Goal: Task Accomplishment & Management: Complete application form

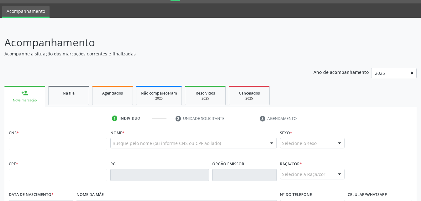
scroll to position [17, 0]
click at [91, 144] on input "text" at bounding box center [58, 144] width 98 height 13
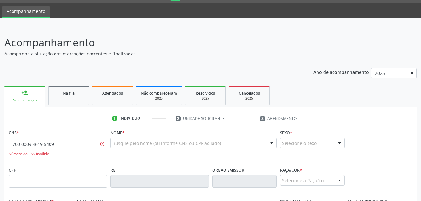
type input "700 0009 4619 5409"
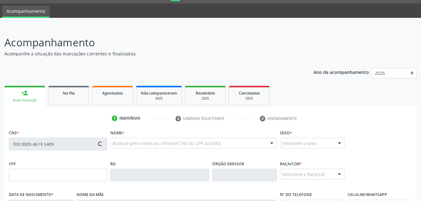
type input "011.332.214-32"
type input "20/[DATE]"
type input "Doralice [PERSON_NAME]"
type input "[PHONE_NUMBER]"
type input "7"
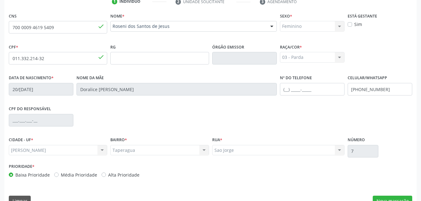
scroll to position [147, 0]
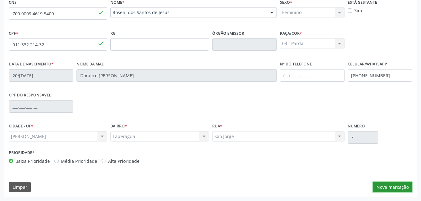
click at [402, 188] on button "Nova marcação" at bounding box center [392, 187] width 39 height 11
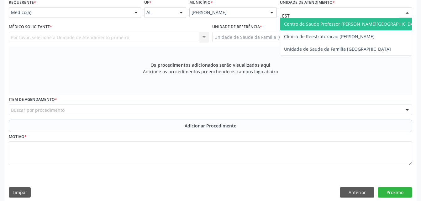
type input "ESTI"
click at [334, 24] on span "Unidade de Saude da Familia [GEOGRAPHIC_DATA]" at bounding box center [337, 24] width 107 height 6
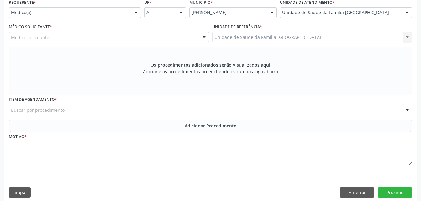
click at [128, 34] on div "Médico solicitante" at bounding box center [109, 37] width 200 height 11
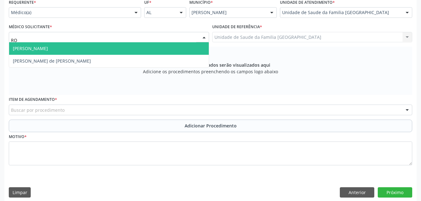
type input "ROD"
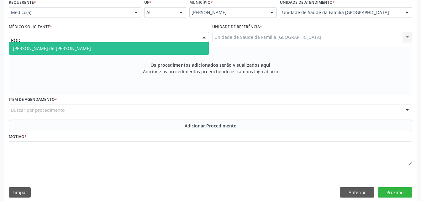
click at [131, 47] on span "[PERSON_NAME] de [PERSON_NAME]" at bounding box center [109, 48] width 200 height 13
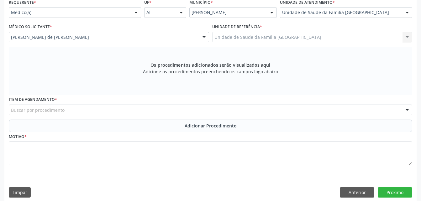
click at [131, 106] on div "Buscar por procedimento" at bounding box center [210, 110] width 403 height 11
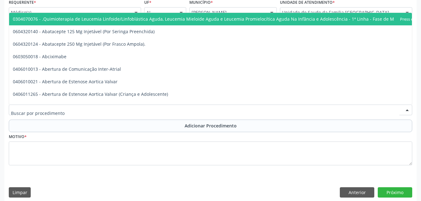
click at [133, 108] on input "text" at bounding box center [205, 113] width 388 height 13
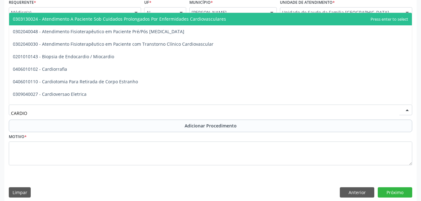
type input "CARDIOL"
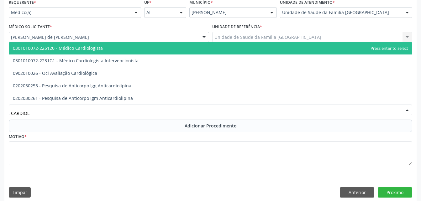
click at [116, 46] on span "0301010072-225120 - Médico Cardiologista" at bounding box center [210, 48] width 403 height 13
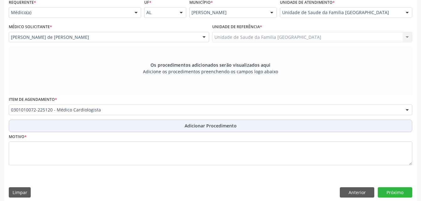
click at [147, 122] on button "Adicionar Procedimento" at bounding box center [210, 126] width 403 height 13
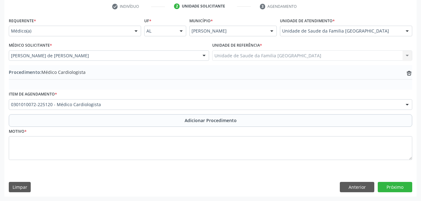
scroll to position [129, 0]
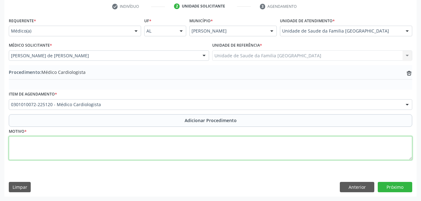
click at [146, 144] on textarea at bounding box center [210, 148] width 403 height 24
type textarea "O"
type textarea "DOR TORACICA"
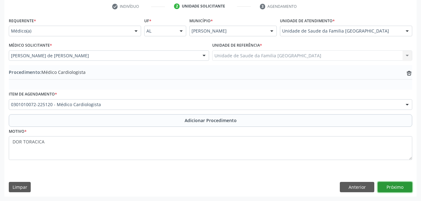
click at [401, 189] on button "Próximo" at bounding box center [395, 187] width 34 height 11
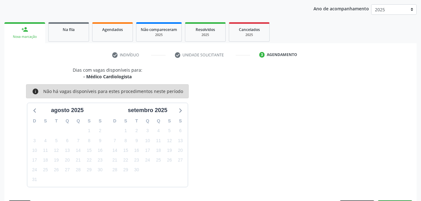
scroll to position [99, 0]
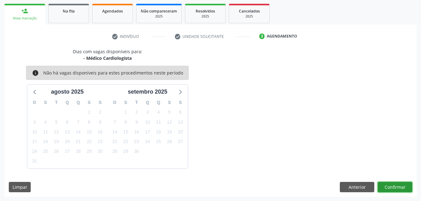
click at [398, 188] on button "Confirmar" at bounding box center [395, 187] width 34 height 11
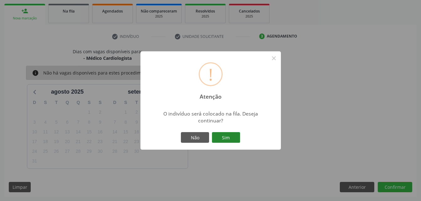
click at [228, 140] on button "Sim" at bounding box center [226, 137] width 28 height 11
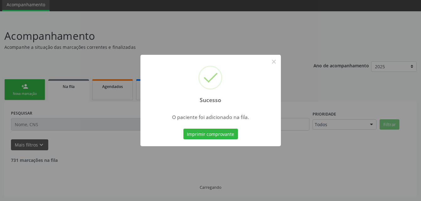
scroll to position [17, 0]
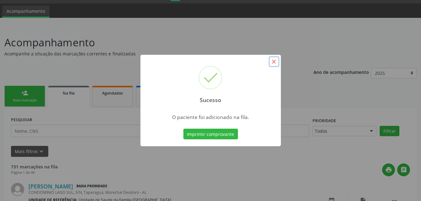
click at [277, 62] on button "×" at bounding box center [274, 61] width 11 height 11
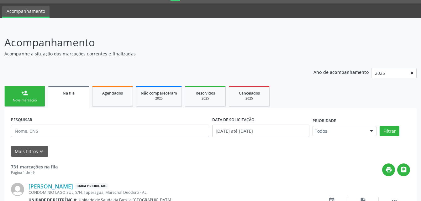
click at [40, 90] on link "person_add Nova marcação" at bounding box center [24, 96] width 41 height 21
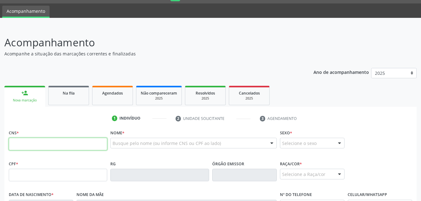
drag, startPoint x: 56, startPoint y: 147, endPoint x: 55, endPoint y: 153, distance: 6.3
click at [55, 153] on fieldset "CNS *" at bounding box center [58, 141] width 98 height 27
type input "700 0009 4619 5409"
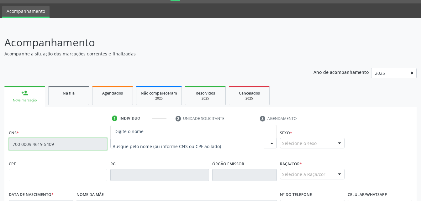
type input "011.332.214-32"
type input "20/[DATE]"
type input "Doralice [PERSON_NAME]"
type input "[PHONE_NUMBER]"
type input "7"
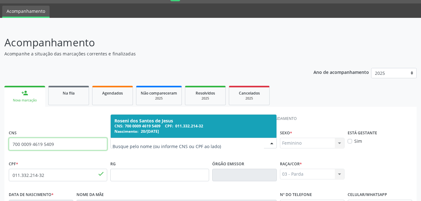
click at [169, 122] on div "Roseni dos Santos de Jesus" at bounding box center [193, 120] width 158 height 5
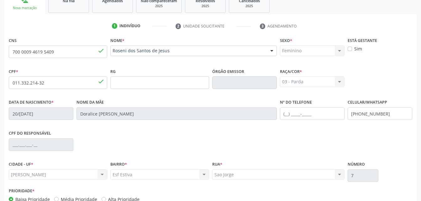
scroll to position [147, 0]
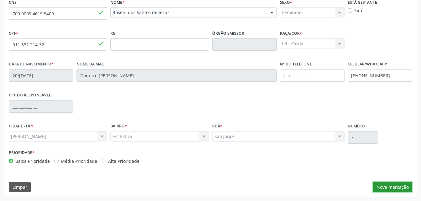
click at [387, 185] on button "Nova marcação" at bounding box center [392, 187] width 39 height 11
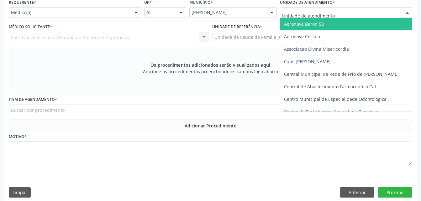
type input "R"
type input "EST"
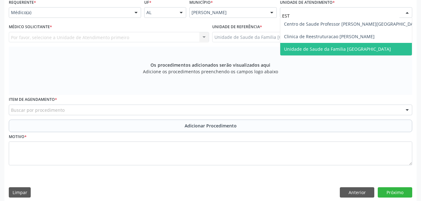
click at [326, 51] on span "Unidade de Saude da Familia [GEOGRAPHIC_DATA]" at bounding box center [337, 49] width 107 height 6
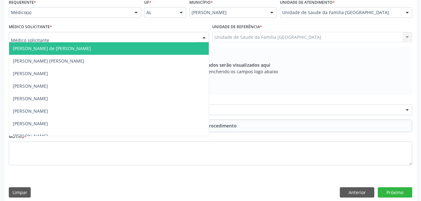
click at [158, 36] on div at bounding box center [109, 37] width 200 height 11
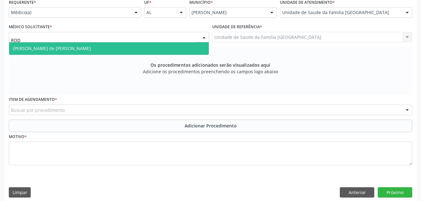
type input "RODR"
click at [162, 43] on div "RODR [PERSON_NAME] de [PERSON_NAME] Nenhum resultado encontrado para: " RODR " …" at bounding box center [109, 37] width 200 height 11
click at [162, 49] on span "[PERSON_NAME] de [PERSON_NAME]" at bounding box center [109, 48] width 200 height 13
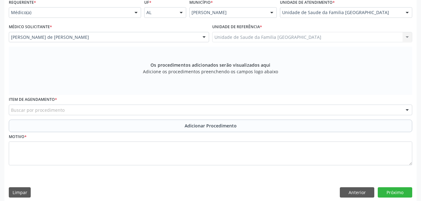
click at [171, 109] on div "Buscar por procedimento" at bounding box center [210, 110] width 403 height 11
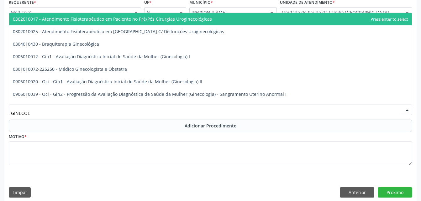
type input "GINECOLO"
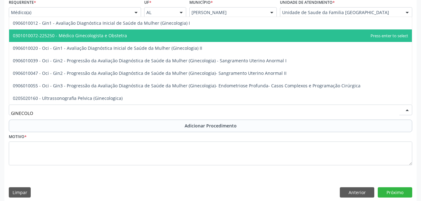
click at [173, 39] on span "0301010072-225250 - Médico Ginecologista e Obstetra" at bounding box center [210, 35] width 403 height 13
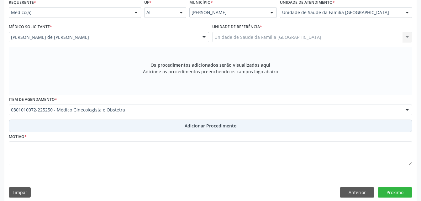
click at [241, 128] on button "Adicionar Procedimento" at bounding box center [210, 126] width 403 height 13
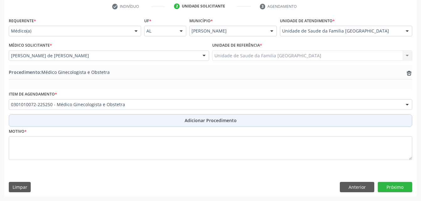
scroll to position [129, 0]
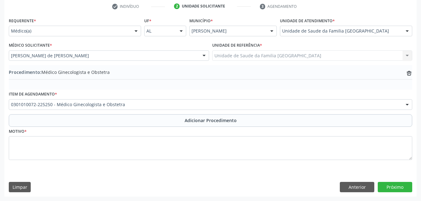
click at [242, 161] on fieldset "Motivo *" at bounding box center [210, 146] width 403 height 38
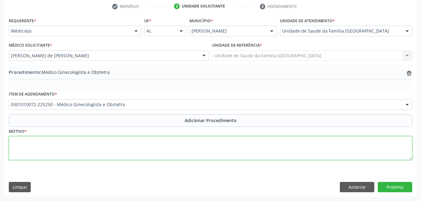
click at [242, 152] on textarea at bounding box center [210, 148] width 403 height 24
type textarea "LEIOMIOMA DO UTERO"
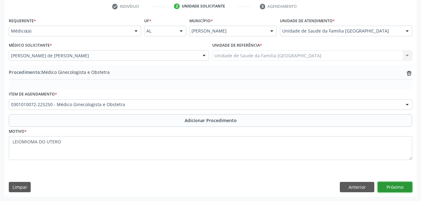
click at [389, 184] on button "Próximo" at bounding box center [395, 187] width 34 height 11
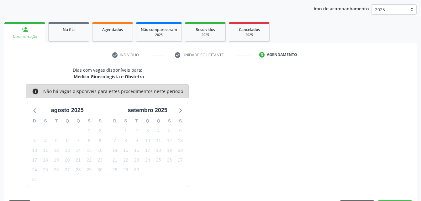
scroll to position [99, 0]
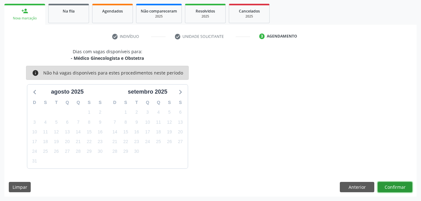
click at [390, 184] on button "Confirmar" at bounding box center [395, 187] width 34 height 11
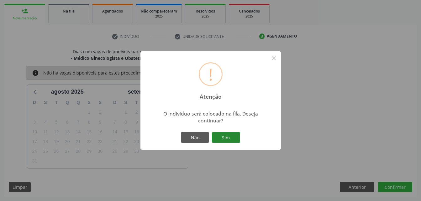
click at [225, 139] on button "Sim" at bounding box center [226, 137] width 28 height 11
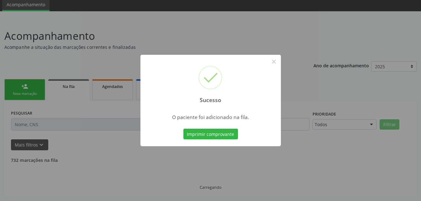
scroll to position [17, 0]
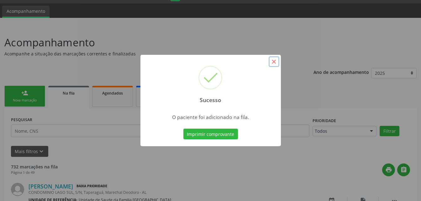
drag, startPoint x: 271, startPoint y: 56, endPoint x: 273, endPoint y: 60, distance: 4.6
click at [273, 60] on button "×" at bounding box center [274, 61] width 11 height 11
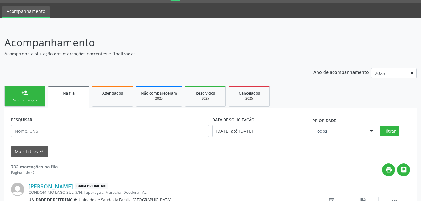
click at [35, 97] on link "person_add Nova marcação" at bounding box center [24, 96] width 41 height 21
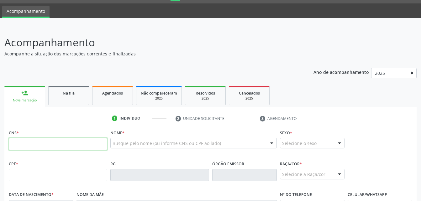
click at [61, 139] on input "text" at bounding box center [58, 144] width 98 height 13
type input "700 0009 4619 5409"
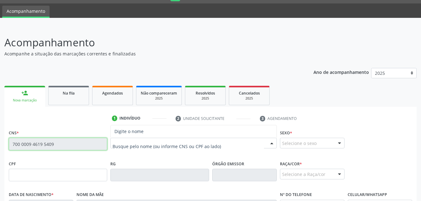
type input "011.332.214-32"
type input "20/[DATE]"
type input "Doralice [PERSON_NAME]"
type input "[PHONE_NUMBER]"
type input "7"
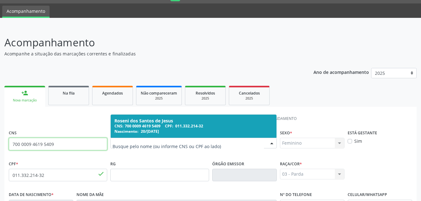
click at [178, 126] on span "011.332.214-32" at bounding box center [189, 125] width 28 height 5
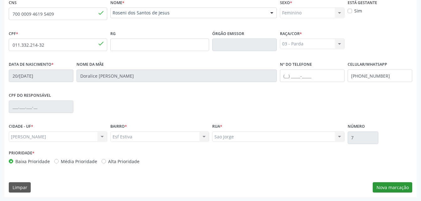
scroll to position [147, 0]
click at [377, 183] on button "Nova marcação" at bounding box center [392, 187] width 39 height 11
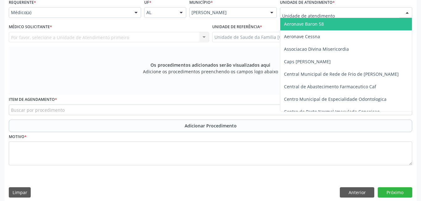
click at [340, 18] on div "Aeronave Baron 58 Aeronave Cessna Associacao Divina Misericordia Caps [PERSON_N…" at bounding box center [346, 12] width 132 height 11
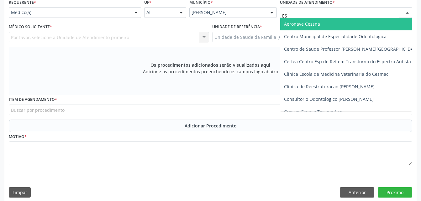
type input "EST"
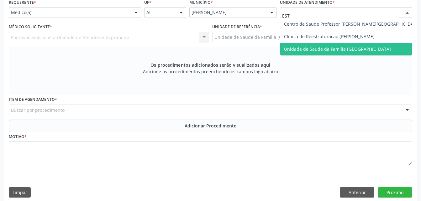
click at [362, 49] on span "Unidade de Saude da Familia [GEOGRAPHIC_DATA]" at bounding box center [337, 49] width 107 height 6
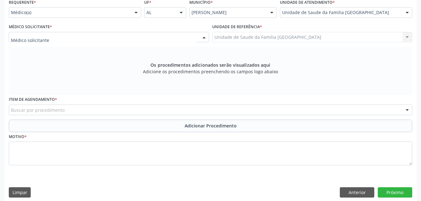
click at [152, 40] on div at bounding box center [109, 37] width 200 height 11
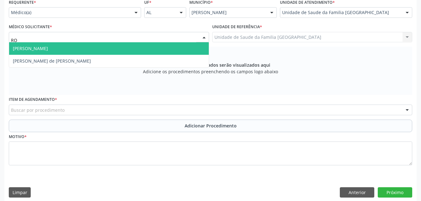
type input "ROD"
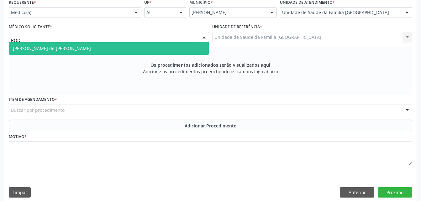
click at [152, 46] on span "[PERSON_NAME] de [PERSON_NAME]" at bounding box center [109, 48] width 200 height 13
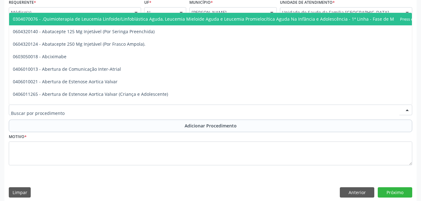
click at [160, 110] on div at bounding box center [210, 110] width 403 height 11
type input "MAMO"
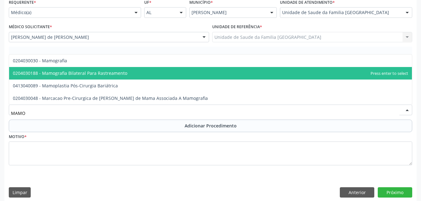
click at [160, 78] on span "0204030188 - Mamografia Bilateral Para Rastreamento" at bounding box center [210, 73] width 403 height 13
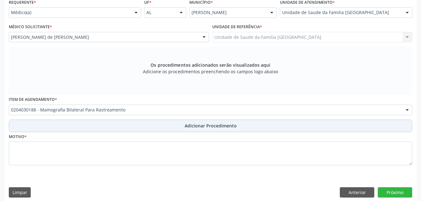
click at [159, 127] on button "Adicionar Procedimento" at bounding box center [210, 126] width 403 height 13
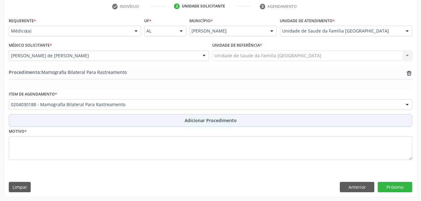
scroll to position [129, 0]
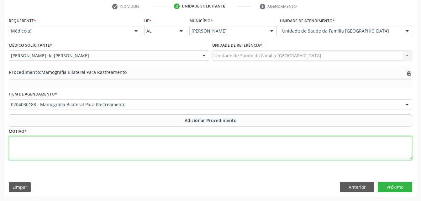
click at [164, 155] on textarea at bounding box center [210, 148] width 403 height 24
type textarea "ROTINA"
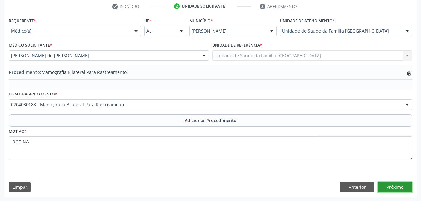
click at [390, 185] on button "Próximo" at bounding box center [395, 187] width 34 height 11
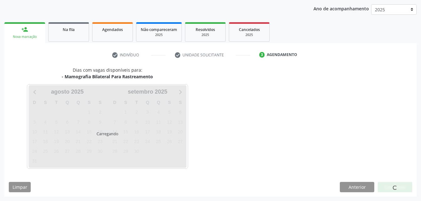
scroll to position [99, 0]
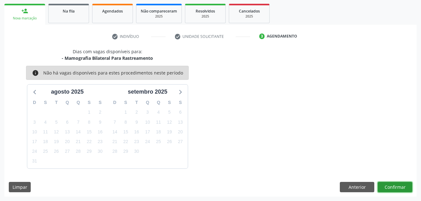
click at [404, 190] on button "Confirmar" at bounding box center [395, 187] width 34 height 11
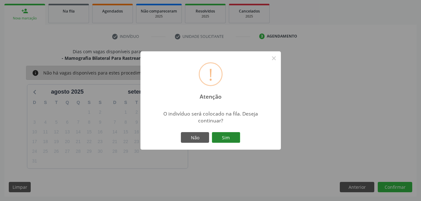
click at [232, 135] on button "Sim" at bounding box center [226, 137] width 28 height 11
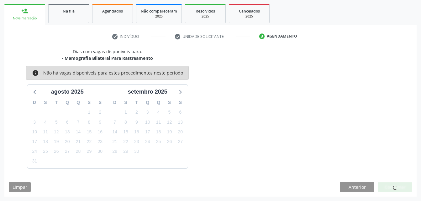
scroll to position [17, 0]
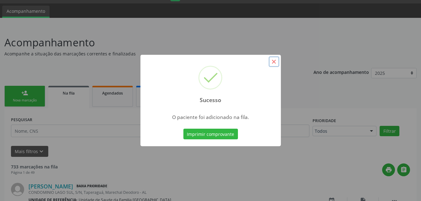
click at [273, 60] on button "×" at bounding box center [274, 61] width 11 height 11
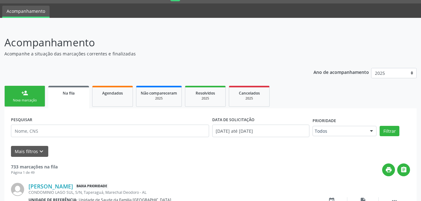
click at [38, 91] on link "person_add Nova marcação" at bounding box center [24, 96] width 41 height 21
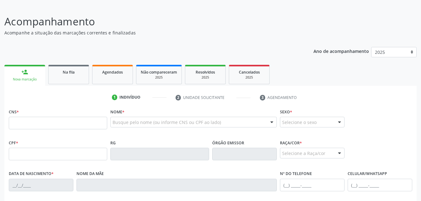
scroll to position [48, 0]
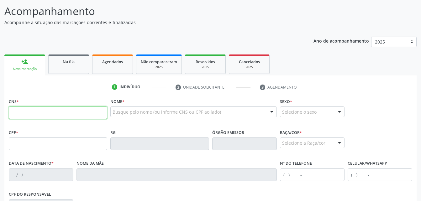
click at [53, 115] on input "text" at bounding box center [58, 113] width 98 height 13
type input "700 0009 4619 5409"
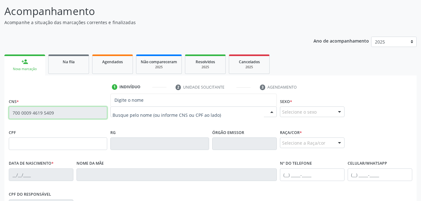
type input "011.332.214-32"
type input "20/[DATE]"
type input "Doralice [PERSON_NAME]"
type input "[PHONE_NUMBER]"
type input "7"
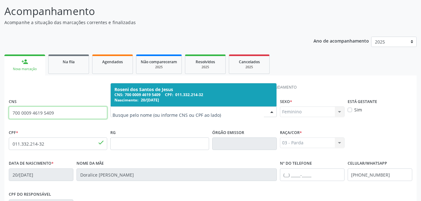
click at [164, 97] on div "CNS: 700 0009 4619 5409 CPF: 011.332.214-32" at bounding box center [193, 94] width 158 height 5
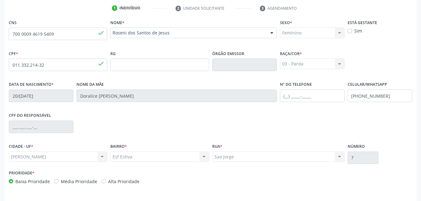
scroll to position [142, 0]
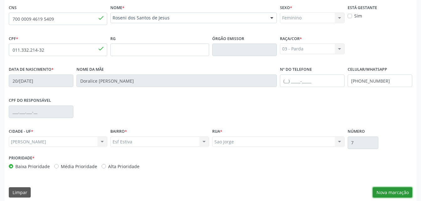
click at [393, 189] on button "Nova marcação" at bounding box center [392, 192] width 39 height 11
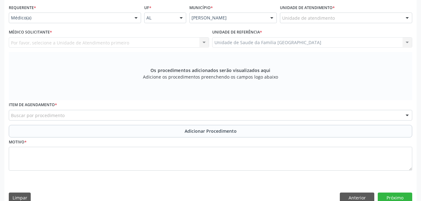
drag, startPoint x: 323, startPoint y: 21, endPoint x: 322, endPoint y: 17, distance: 3.8
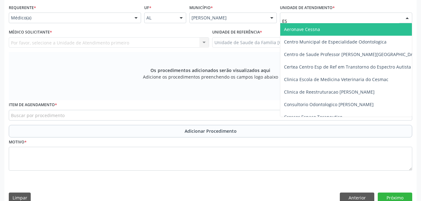
type input "EST"
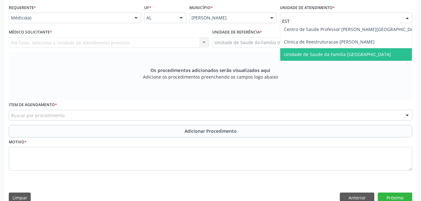
click at [326, 51] on span "Unidade de Saude da Familia [GEOGRAPHIC_DATA]" at bounding box center [337, 54] width 107 height 6
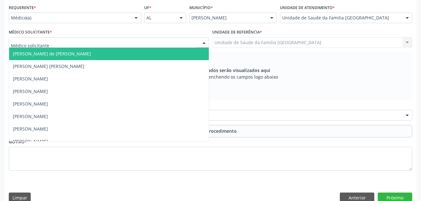
click at [89, 46] on div at bounding box center [109, 42] width 200 height 11
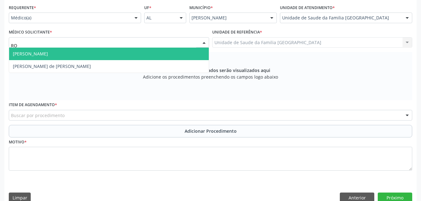
type input "ROD"
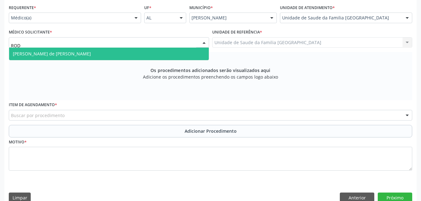
click at [95, 53] on span "[PERSON_NAME] de [PERSON_NAME]" at bounding box center [109, 54] width 200 height 13
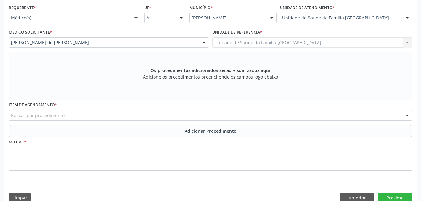
click at [131, 115] on div "Buscar por procedimento" at bounding box center [210, 115] width 403 height 11
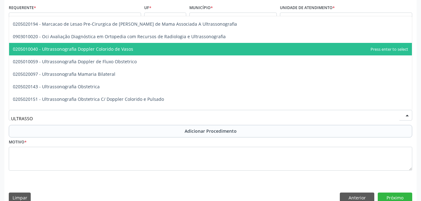
scroll to position [31, 0]
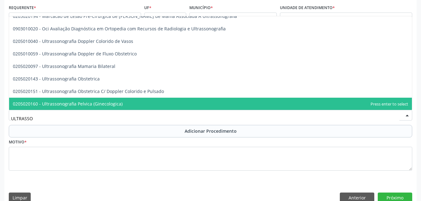
click at [136, 102] on span "0205020160 - Ultrassonografia Pelvica (Ginecologica)" at bounding box center [210, 104] width 403 height 13
type input "ULTRASSO"
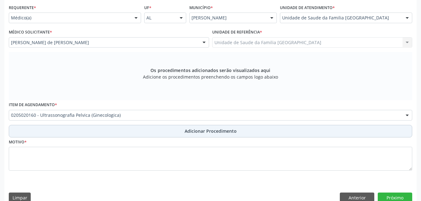
click at [154, 131] on button "Adicionar Procedimento" at bounding box center [210, 131] width 403 height 13
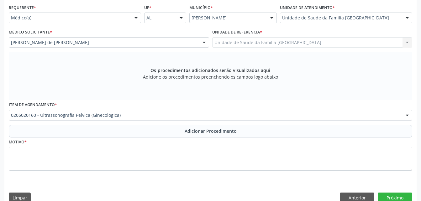
scroll to position [129, 0]
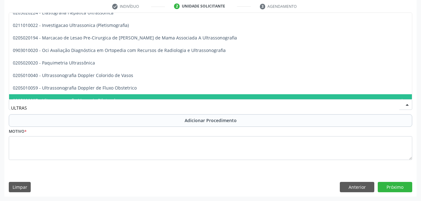
type input "ULTRASS"
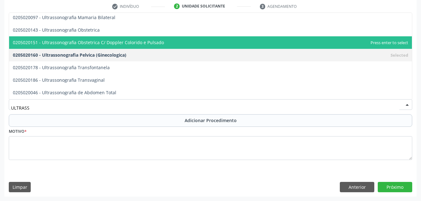
scroll to position [125, 0]
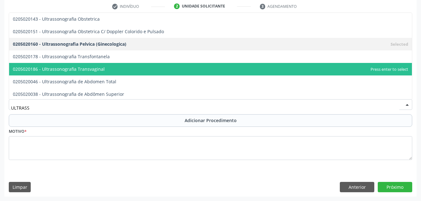
click at [154, 68] on span "0205020186 - Ultrassonografia Transvaginal" at bounding box center [210, 69] width 403 height 13
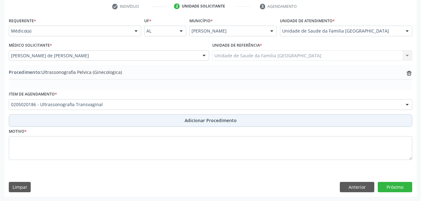
click at [195, 121] on span "Adicionar Procedimento" at bounding box center [211, 120] width 52 height 7
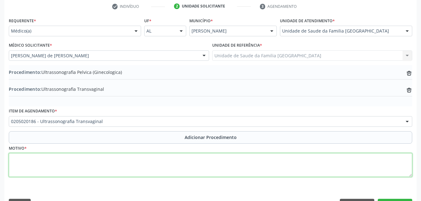
click at [187, 164] on textarea at bounding box center [210, 165] width 403 height 24
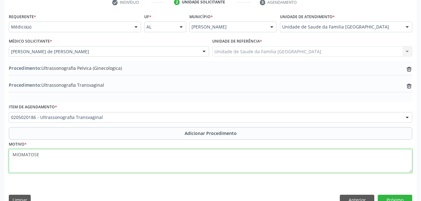
scroll to position [146, 0]
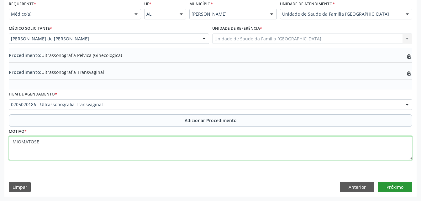
type textarea "MIOMATOSE"
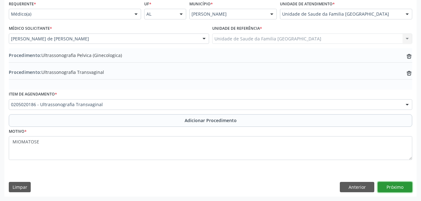
click at [402, 188] on button "Próximo" at bounding box center [395, 187] width 34 height 11
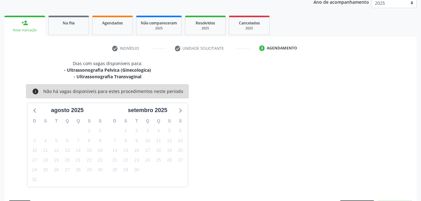
scroll to position [105, 0]
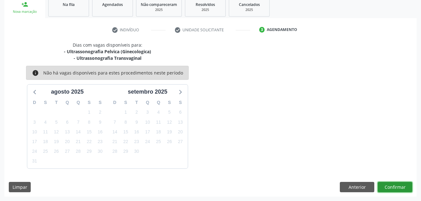
click at [402, 188] on button "Confirmar" at bounding box center [395, 187] width 34 height 11
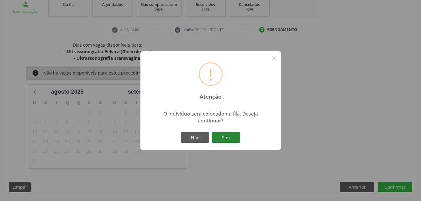
click at [223, 139] on button "Sim" at bounding box center [226, 137] width 28 height 11
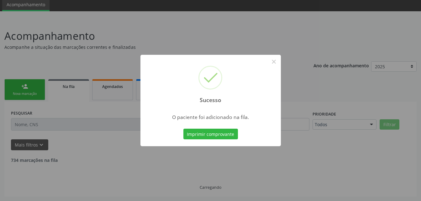
scroll to position [17, 0]
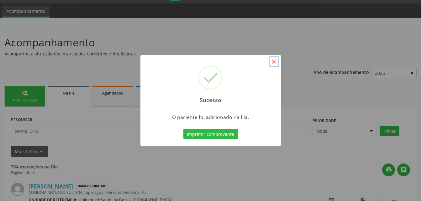
click at [276, 63] on button "×" at bounding box center [274, 61] width 11 height 11
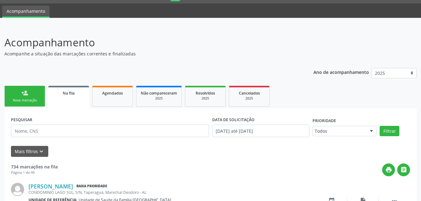
click at [41, 91] on link "person_add Nova marcação" at bounding box center [24, 96] width 41 height 21
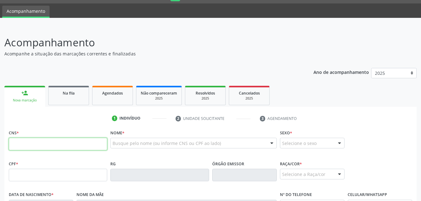
click at [74, 140] on input "text" at bounding box center [58, 144] width 98 height 13
type input "700 0009 4619 5409"
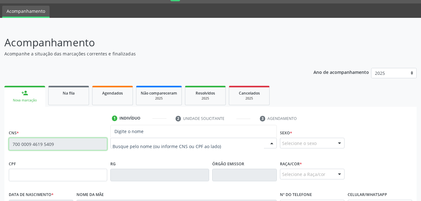
type input "011.332.214-32"
type input "20/[DATE]"
type input "Doralice [PERSON_NAME]"
type input "[PHONE_NUMBER]"
type input "7"
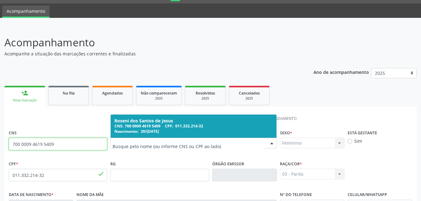
click at [164, 131] on div "Nascimento: 20/[DATE]" at bounding box center [193, 131] width 158 height 5
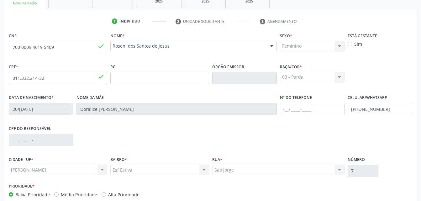
scroll to position [147, 0]
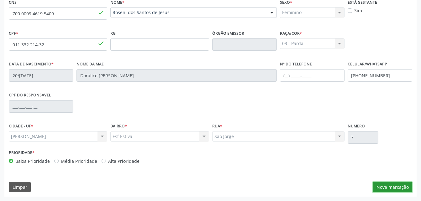
click at [384, 186] on button "Nova marcação" at bounding box center [392, 187] width 39 height 11
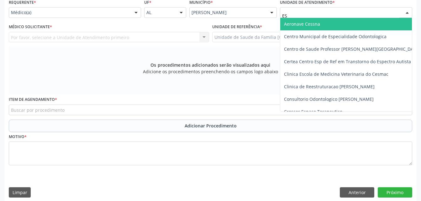
type input "EST"
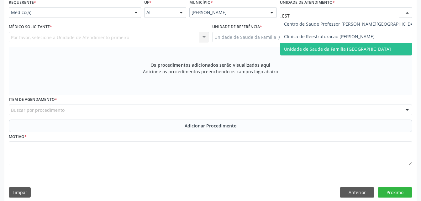
drag, startPoint x: 334, startPoint y: 48, endPoint x: 244, endPoint y: 50, distance: 89.9
click at [334, 49] on span "Unidade de Saude da Familia [GEOGRAPHIC_DATA]" at bounding box center [337, 49] width 107 height 6
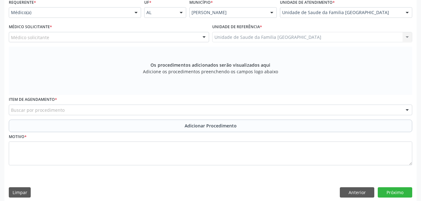
click at [107, 43] on div "Médico Solicitante * Médico solicitante [PERSON_NAME] [PERSON_NAME] [PERSON_NAM…" at bounding box center [108, 34] width 203 height 24
click at [105, 41] on div "Médico solicitante" at bounding box center [109, 37] width 200 height 11
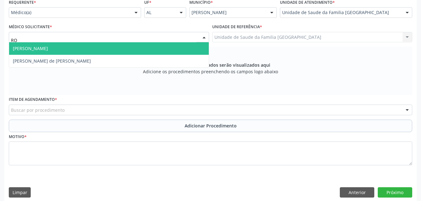
type input "ROD"
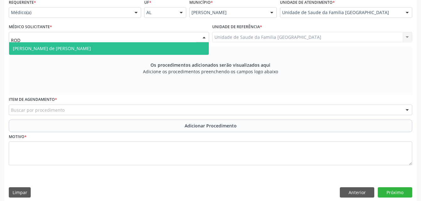
click at [115, 49] on span "[PERSON_NAME] de [PERSON_NAME]" at bounding box center [109, 48] width 200 height 13
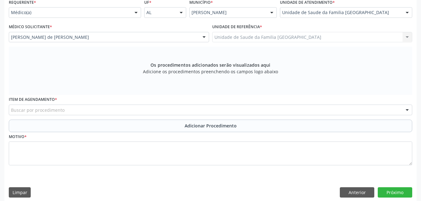
click at [142, 112] on div "Buscar por procedimento" at bounding box center [210, 110] width 403 height 11
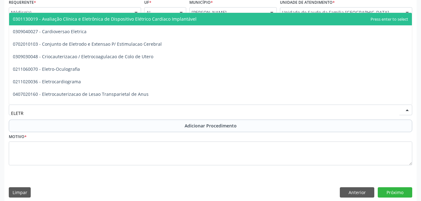
type input "ELETRO"
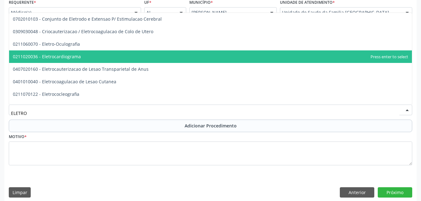
click at [90, 60] on span "0211020036 - Eletrocardiograma" at bounding box center [210, 56] width 403 height 13
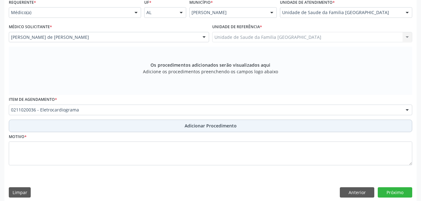
click at [120, 124] on button "Adicionar Procedimento" at bounding box center [210, 126] width 403 height 13
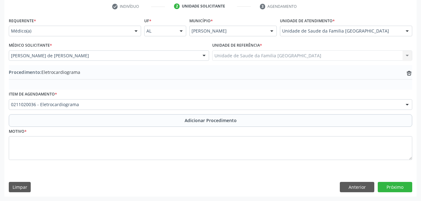
scroll to position [129, 0]
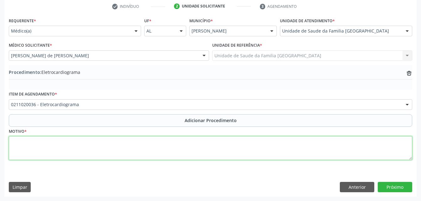
click at [113, 144] on textarea at bounding box center [210, 148] width 403 height 24
type textarea "HAS"
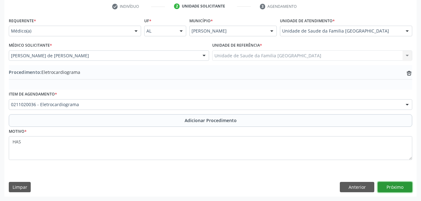
click at [398, 187] on button "Próximo" at bounding box center [395, 187] width 34 height 11
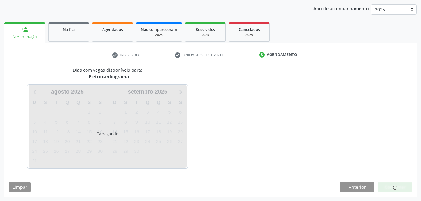
scroll to position [99, 0]
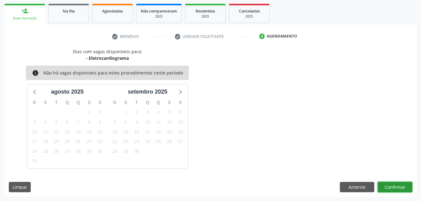
click at [397, 187] on button "Confirmar" at bounding box center [395, 187] width 34 height 11
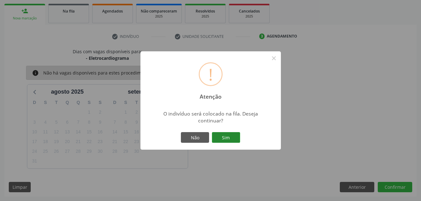
click at [225, 139] on button "Sim" at bounding box center [226, 137] width 28 height 11
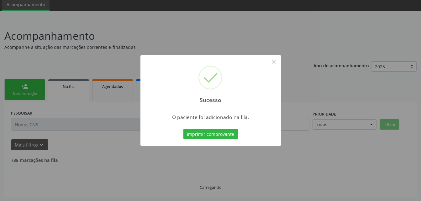
scroll to position [17, 0]
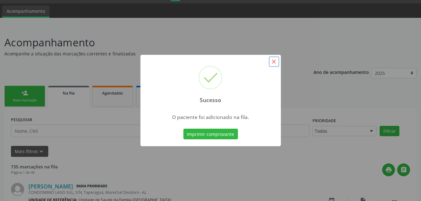
click at [274, 60] on button "×" at bounding box center [274, 61] width 11 height 11
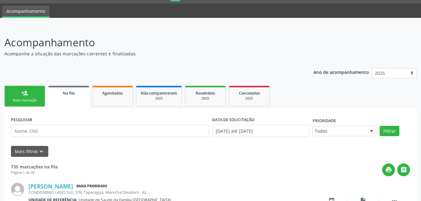
click at [40, 91] on link "person_add Nova marcação" at bounding box center [24, 96] width 41 height 21
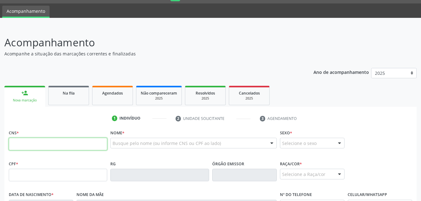
click at [75, 146] on input "text" at bounding box center [58, 144] width 98 height 13
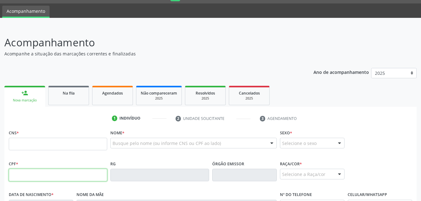
click at [50, 172] on input "text" at bounding box center [58, 175] width 98 height 13
type input "057.742.004-69"
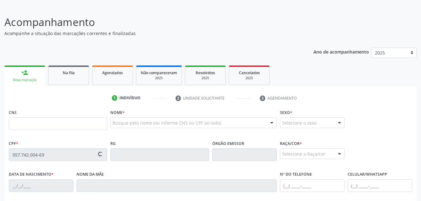
scroll to position [48, 0]
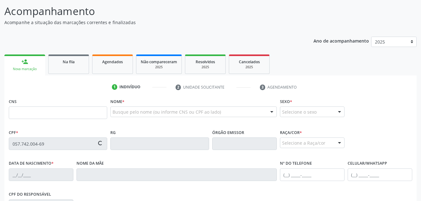
type input "708 6060 3680 3987"
type input "[DATE]"
type input "Veronise [PERSON_NAME]"
type input "[PHONE_NUMBER]"
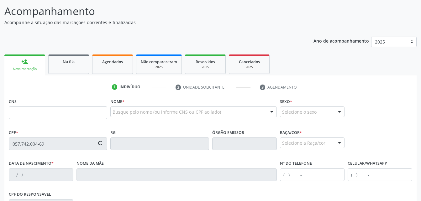
type input "S/N"
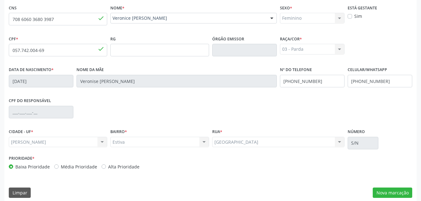
scroll to position [142, 0]
click at [394, 192] on button "Nova marcação" at bounding box center [392, 192] width 39 height 11
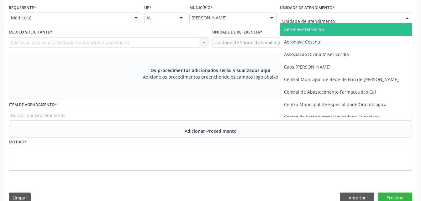
click at [339, 17] on div at bounding box center [346, 18] width 132 height 11
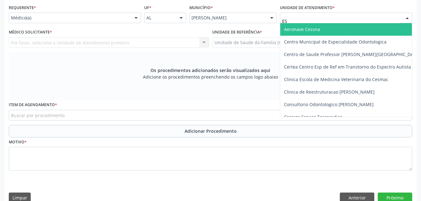
type input "EST"
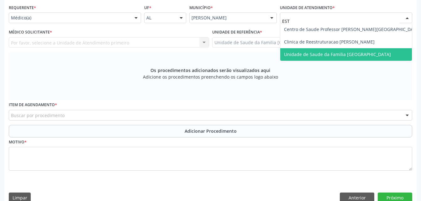
click at [332, 57] on span "Unidade de Saude da Familia [GEOGRAPHIC_DATA]" at bounding box center [337, 54] width 107 height 6
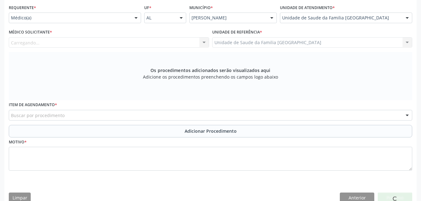
click at [154, 41] on div "Carregando... Nenhum resultado encontrado para: " " Não há nenhuma opção para s…" at bounding box center [109, 42] width 200 height 11
click at [154, 41] on div "Médico solicitante" at bounding box center [109, 42] width 200 height 11
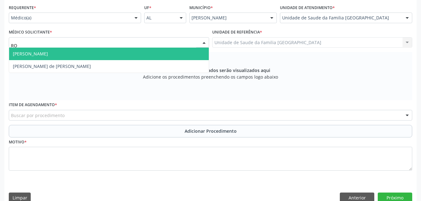
type input "ROD"
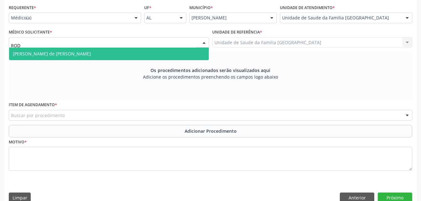
click at [155, 53] on span "[PERSON_NAME] de [PERSON_NAME]" at bounding box center [109, 54] width 200 height 13
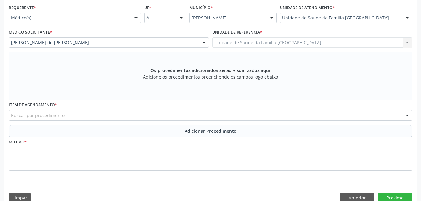
click at [151, 113] on div "Buscar por procedimento" at bounding box center [210, 115] width 403 height 11
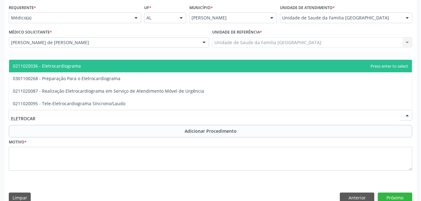
type input "ELETROCARD"
click at [131, 63] on span "0211020036 - Eletrocardiograma" at bounding box center [210, 66] width 403 height 13
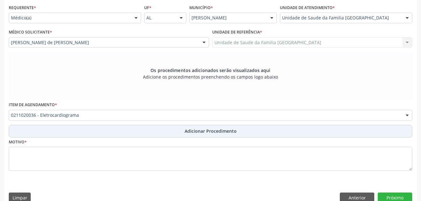
click at [157, 130] on button "Adicionar Procedimento" at bounding box center [210, 131] width 403 height 13
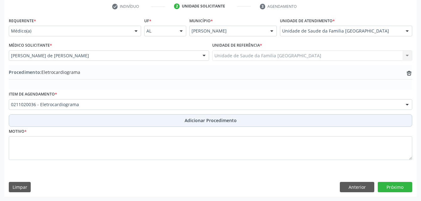
scroll to position [129, 0]
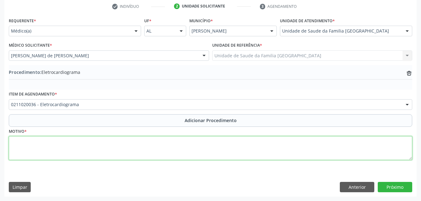
click at [157, 158] on textarea at bounding box center [210, 148] width 403 height 24
type textarea "HAS"
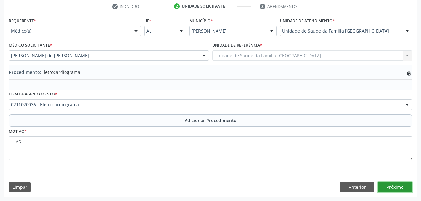
click at [407, 183] on button "Próximo" at bounding box center [395, 187] width 34 height 11
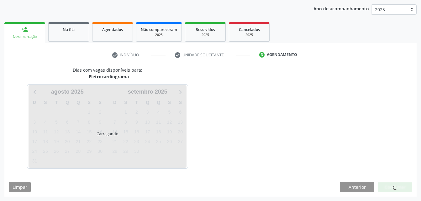
scroll to position [99, 0]
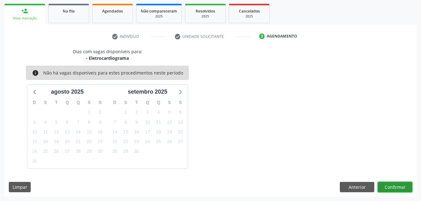
click at [404, 182] on button "Confirmar" at bounding box center [395, 187] width 34 height 11
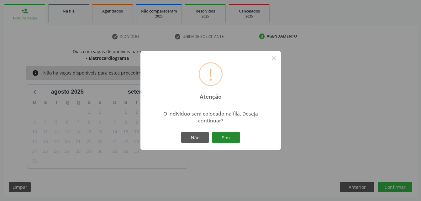
click at [233, 141] on button "Sim" at bounding box center [226, 137] width 28 height 11
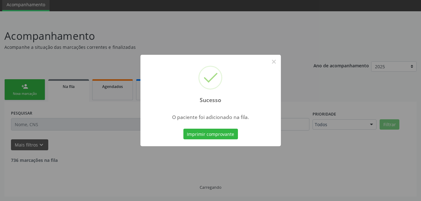
scroll to position [17, 0]
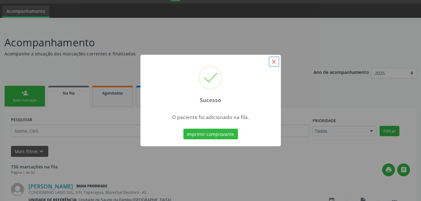
click at [274, 64] on button "×" at bounding box center [274, 61] width 11 height 11
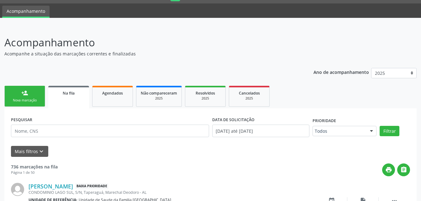
drag, startPoint x: 37, startPoint y: 102, endPoint x: 41, endPoint y: 93, distance: 10.0
click at [37, 102] on div "Nova marcação" at bounding box center [24, 100] width 31 height 5
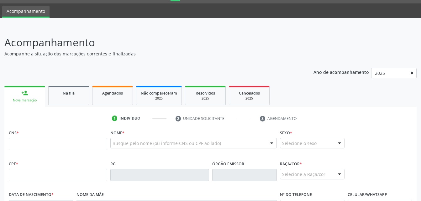
click at [41, 93] on link "person_add Nova marcação" at bounding box center [24, 96] width 41 height 21
click at [70, 142] on input "text" at bounding box center [58, 144] width 98 height 13
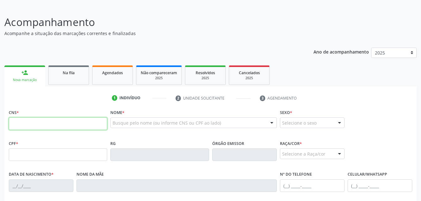
scroll to position [48, 0]
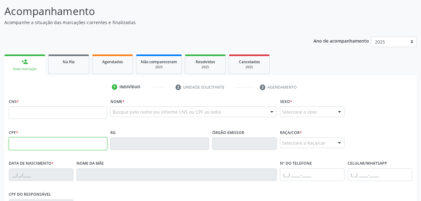
click at [67, 144] on input "text" at bounding box center [58, 144] width 98 height 13
type input "940.575.594-34"
type input "708 0038 6205 2621"
type input "[DATE]"
type input "[PERSON_NAME] do Carmo da Conceicao"
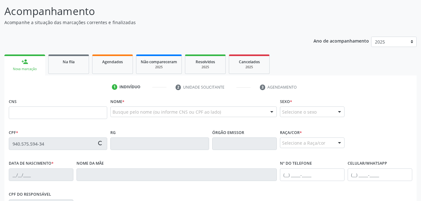
type input "[PHONE_NUMBER]"
type input "S/N"
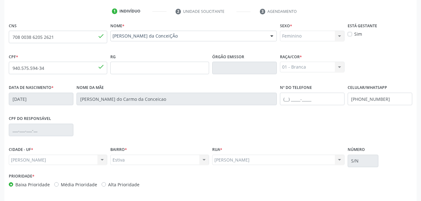
scroll to position [142, 0]
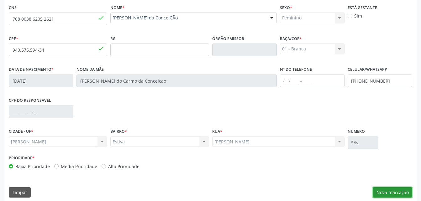
click at [403, 187] on button "Nova marcação" at bounding box center [392, 192] width 39 height 11
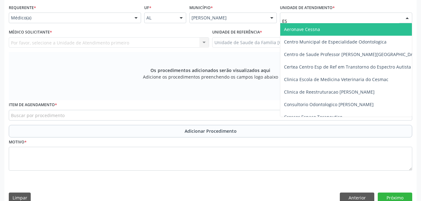
type input "EST"
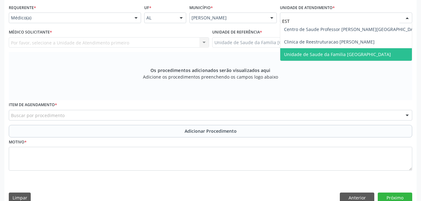
click at [329, 50] on span "Unidade de Saude da Familia [GEOGRAPHIC_DATA]" at bounding box center [352, 54] width 144 height 13
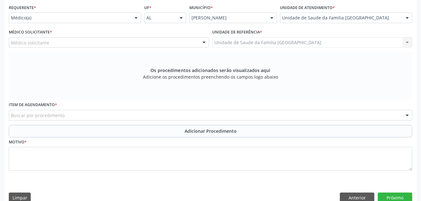
click at [120, 45] on div "Médico solicitante" at bounding box center [109, 42] width 200 height 11
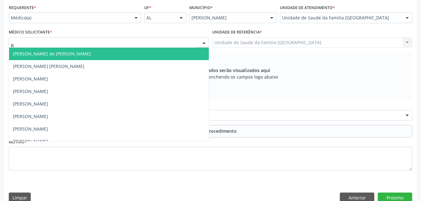
type input "RO"
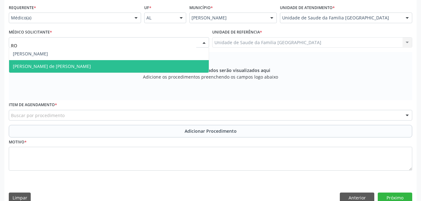
click at [128, 65] on span "[PERSON_NAME] de [PERSON_NAME]" at bounding box center [109, 66] width 200 height 13
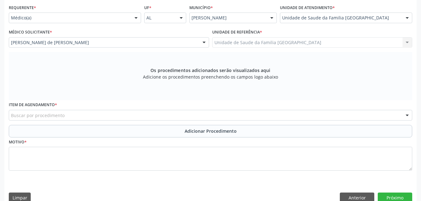
click at [137, 116] on div "Buscar por procedimento" at bounding box center [210, 115] width 403 height 11
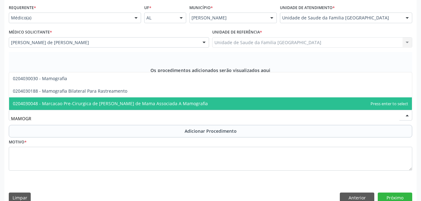
type input "MAMOGRA"
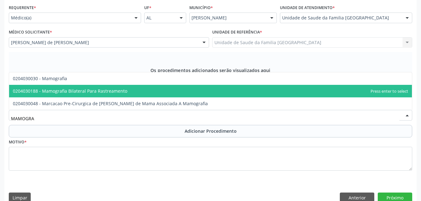
click at [118, 88] on span "0204030188 - Mamografia Bilateral Para Rastreamento" at bounding box center [70, 91] width 114 height 6
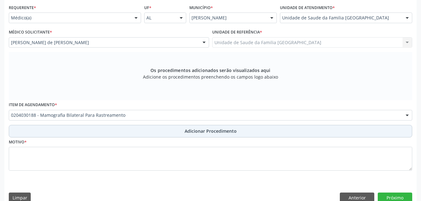
click at [131, 134] on button "Adicionar Procedimento" at bounding box center [210, 131] width 403 height 13
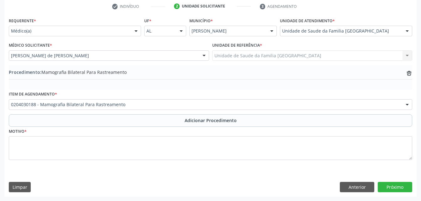
scroll to position [129, 0]
click at [136, 163] on fieldset "Motivo *" at bounding box center [210, 146] width 403 height 38
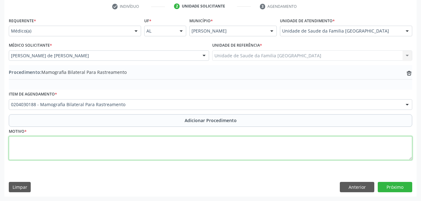
click at [132, 152] on textarea at bounding box center [210, 148] width 403 height 24
type textarea "ROTINA"
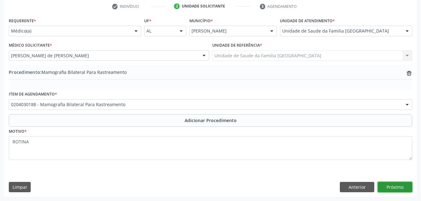
click at [389, 185] on button "Próximo" at bounding box center [395, 187] width 34 height 11
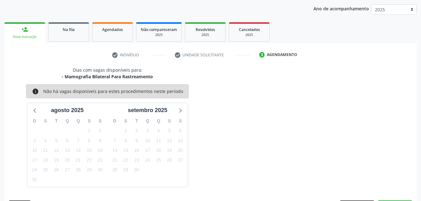
scroll to position [99, 0]
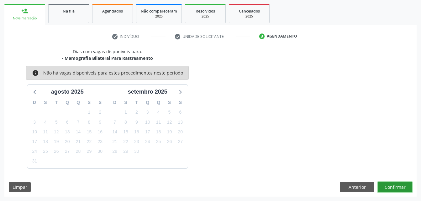
click at [402, 191] on button "Confirmar" at bounding box center [395, 187] width 34 height 11
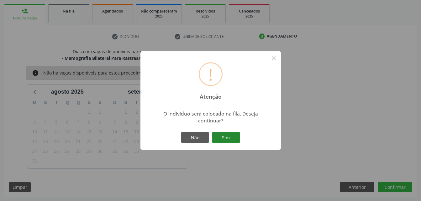
click at [234, 136] on button "Sim" at bounding box center [226, 137] width 28 height 11
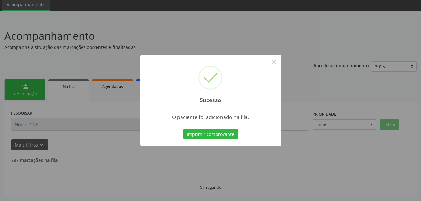
scroll to position [17, 0]
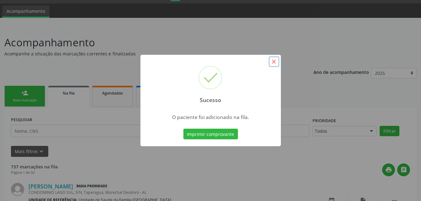
click at [274, 62] on button "×" at bounding box center [274, 61] width 11 height 11
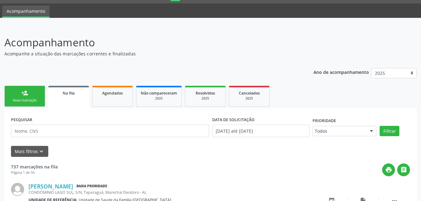
click at [39, 95] on link "person_add Nova marcação" at bounding box center [24, 96] width 41 height 21
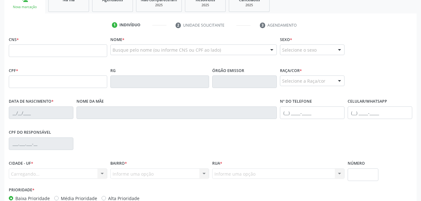
scroll to position [111, 0]
click at [40, 83] on input "text" at bounding box center [58, 81] width 98 height 13
type input "940.575.594-34"
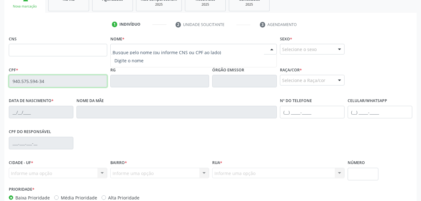
type input "708 0038 6205 2621"
type input "[DATE]"
type input "[PERSON_NAME] do Carmo da Conceicao"
type input "[PHONE_NUMBER]"
type input "S/N"
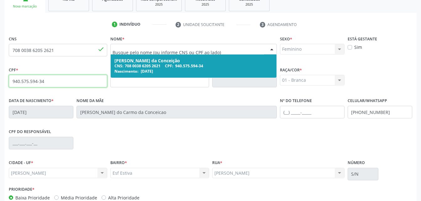
click at [181, 71] on div "Nascimento: [DATE]" at bounding box center [193, 71] width 158 height 5
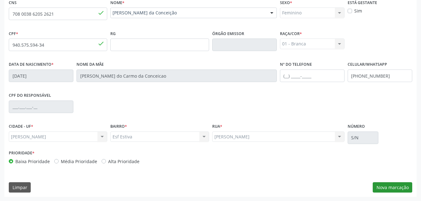
scroll to position [147, 0]
click at [401, 187] on button "Nova marcação" at bounding box center [392, 187] width 39 height 11
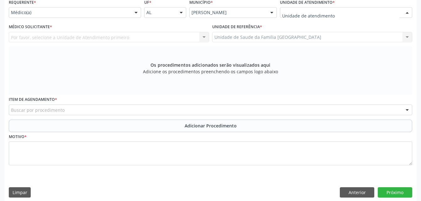
click at [334, 13] on div at bounding box center [346, 12] width 132 height 11
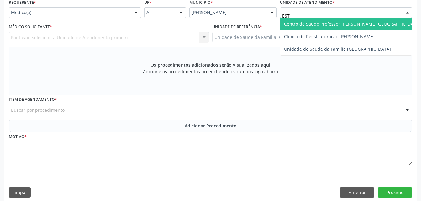
type input "ESTI"
click at [333, 24] on span "Unidade de Saude da Familia [GEOGRAPHIC_DATA]" at bounding box center [337, 24] width 107 height 6
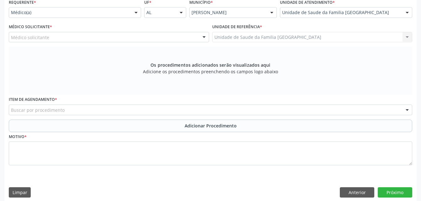
click at [126, 40] on div "Médico solicitante" at bounding box center [109, 37] width 200 height 11
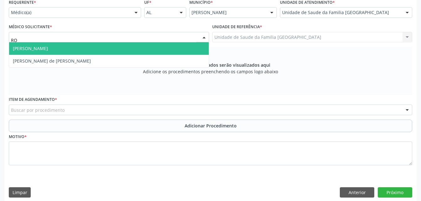
type input "ROD"
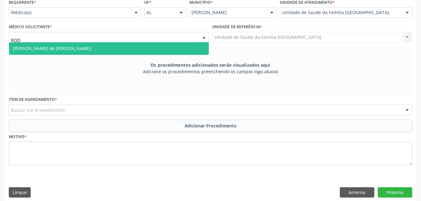
click at [118, 54] on span "[PERSON_NAME] de [PERSON_NAME]" at bounding box center [109, 48] width 200 height 13
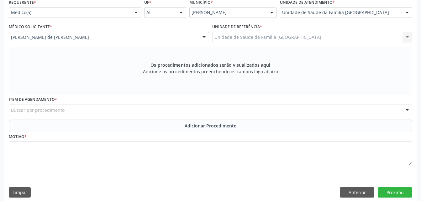
click at [123, 104] on div "Item de agendamento * Buscar por procedimento 0304070076 - .Quimioterapia de Le…" at bounding box center [210, 105] width 403 height 20
click at [123, 107] on div "Buscar por procedimento" at bounding box center [210, 110] width 403 height 11
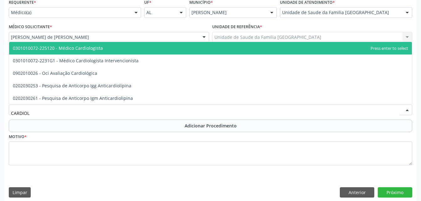
type input "CARDIOLO"
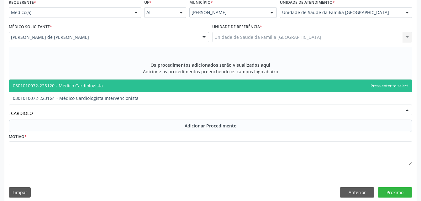
click at [126, 81] on span "0301010072-225120 - Médico Cardiologista" at bounding box center [210, 86] width 403 height 13
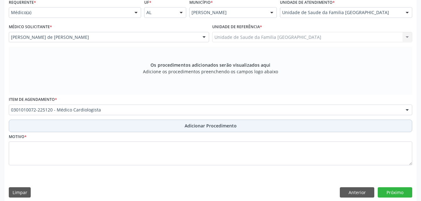
click at [142, 129] on button "Adicionar Procedimento" at bounding box center [210, 126] width 403 height 13
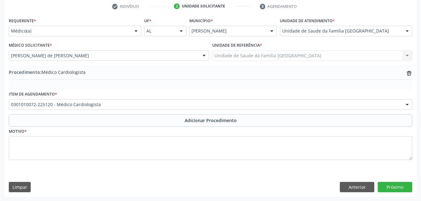
scroll to position [129, 0]
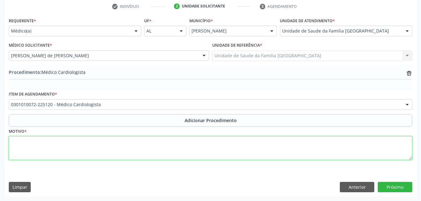
click at [146, 154] on textarea at bounding box center [210, 148] width 403 height 24
type textarea "E11"
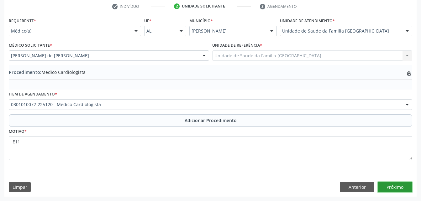
click at [401, 185] on button "Próximo" at bounding box center [395, 187] width 34 height 11
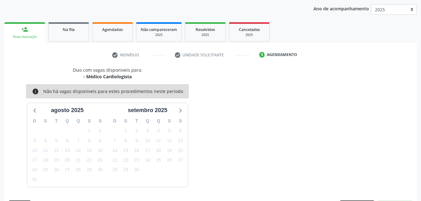
scroll to position [99, 0]
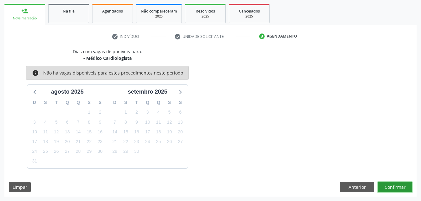
click at [389, 184] on button "Confirmar" at bounding box center [395, 187] width 34 height 11
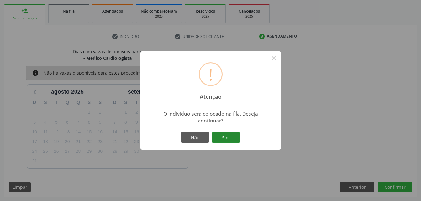
click at [231, 134] on button "Sim" at bounding box center [226, 137] width 28 height 11
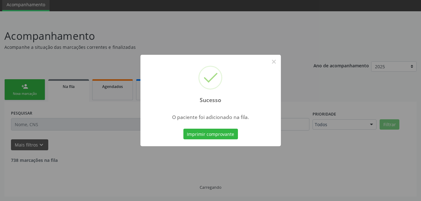
scroll to position [17, 0]
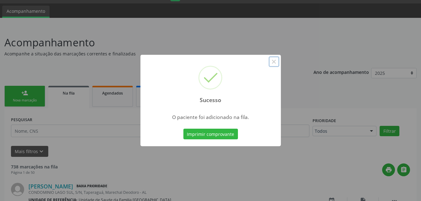
drag, startPoint x: 275, startPoint y: 62, endPoint x: 257, endPoint y: 66, distance: 18.2
click at [273, 63] on button "×" at bounding box center [274, 61] width 11 height 11
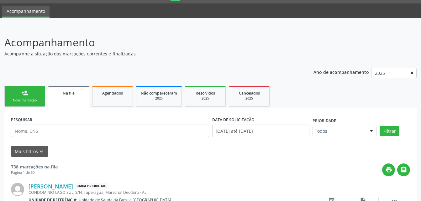
drag, startPoint x: 40, startPoint y: 95, endPoint x: 43, endPoint y: 99, distance: 5.3
click at [40, 95] on link "person_add Nova marcação" at bounding box center [24, 96] width 41 height 21
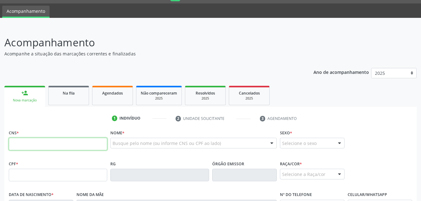
click at [76, 141] on input "text" at bounding box center [58, 144] width 98 height 13
type input "940 5755 9434"
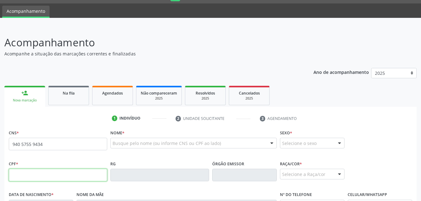
type input "940.575.594-34"
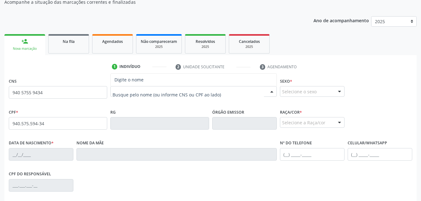
scroll to position [79, 0]
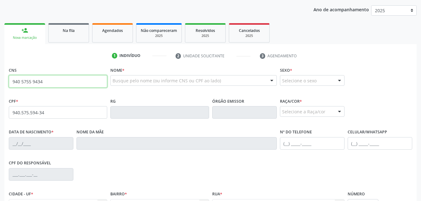
click at [91, 77] on input "940 5755 9434" at bounding box center [58, 81] width 98 height 13
type input "9"
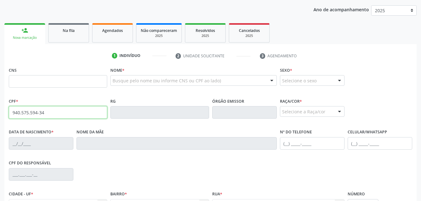
click at [98, 116] on input "940.575.594-34" at bounding box center [58, 112] width 98 height 13
type input "9"
click at [59, 112] on input "text" at bounding box center [58, 112] width 98 height 13
type input "940.575.594-34"
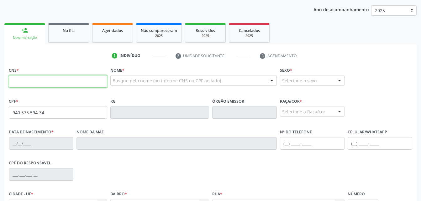
type input "940 5755 9434"
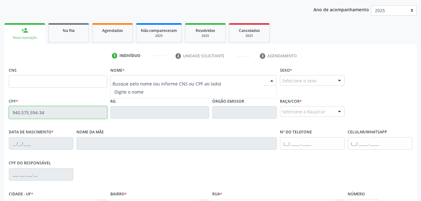
type input "708 0038 6205 2621"
type input "[DATE]"
type input "[PERSON_NAME] do Carmo da Conceicao"
type input "[PHONE_NUMBER]"
type input "S/N"
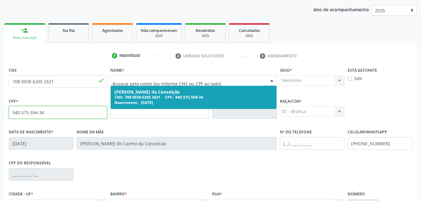
click at [136, 100] on span "Nascimento:" at bounding box center [126, 102] width 24 height 5
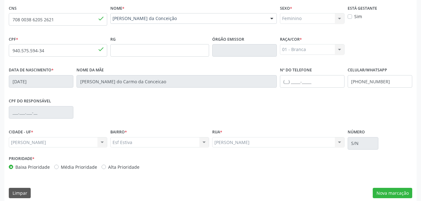
scroll to position [142, 0]
click at [390, 190] on button "Nova marcação" at bounding box center [392, 192] width 39 height 11
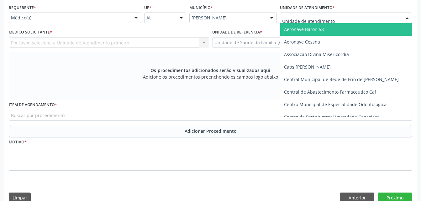
type input "R"
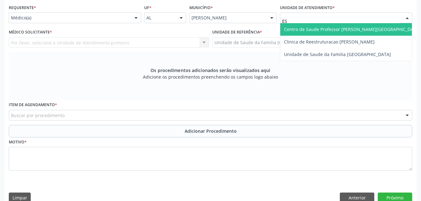
type input "EST"
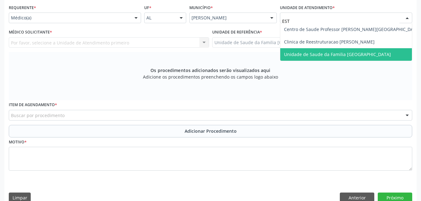
click at [303, 54] on span "Unidade de Saude da Familia [GEOGRAPHIC_DATA]" at bounding box center [337, 54] width 107 height 6
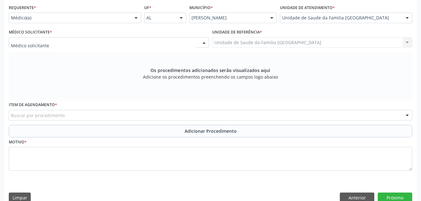
click at [165, 44] on div at bounding box center [109, 42] width 200 height 11
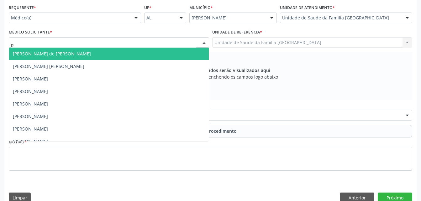
type input "RO"
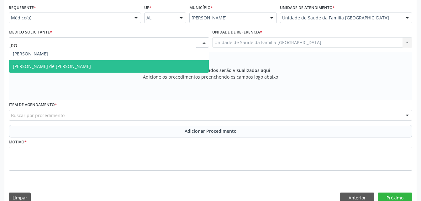
drag, startPoint x: 172, startPoint y: 60, endPoint x: 173, endPoint y: 65, distance: 5.0
click at [173, 65] on ul "[PERSON_NAME] [PERSON_NAME] de [PERSON_NAME] Nenhum resultado encontrado para: …" at bounding box center [109, 60] width 200 height 25
click at [173, 65] on span "[PERSON_NAME] de [PERSON_NAME]" at bounding box center [109, 66] width 200 height 13
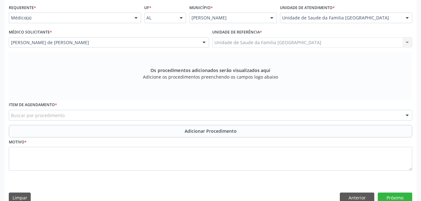
click at [172, 112] on div "Buscar por procedimento" at bounding box center [210, 115] width 403 height 11
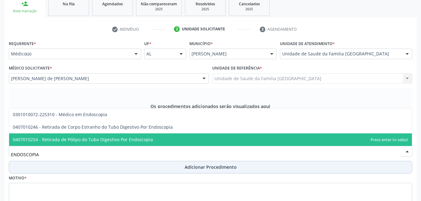
scroll to position [121, 0]
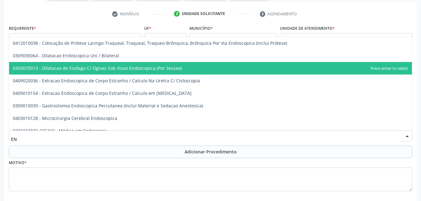
type input "E"
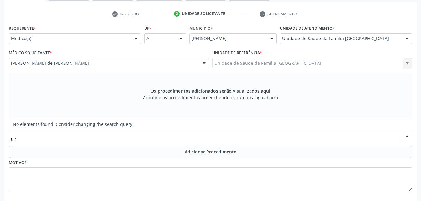
type input "0"
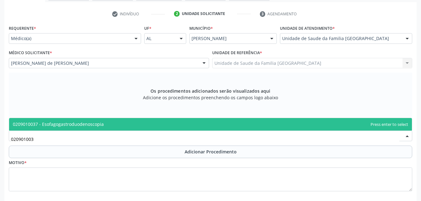
type input "0209010037"
click at [113, 122] on span "0209010037 - Esofagogastroduodenoscopia" at bounding box center [210, 124] width 403 height 13
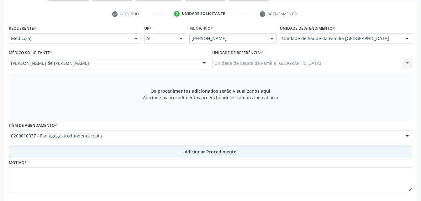
click at [121, 150] on button "Adicionar Procedimento" at bounding box center [210, 152] width 403 height 13
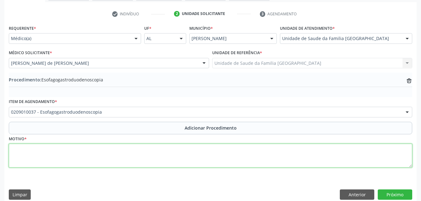
click at [132, 162] on textarea at bounding box center [210, 156] width 403 height 24
type textarea "DRGE"
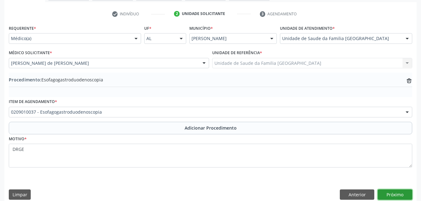
click at [388, 193] on button "Próximo" at bounding box center [395, 195] width 34 height 11
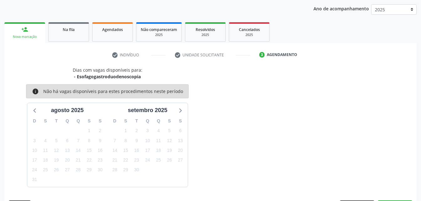
scroll to position [99, 0]
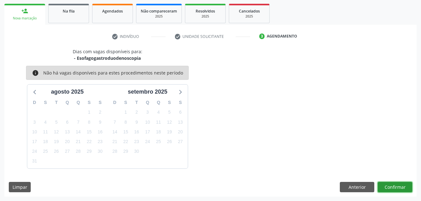
click at [405, 183] on button "Confirmar" at bounding box center [395, 187] width 34 height 11
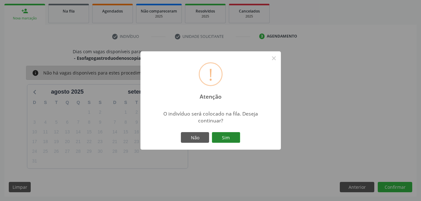
click at [235, 137] on button "Sim" at bounding box center [226, 137] width 28 height 11
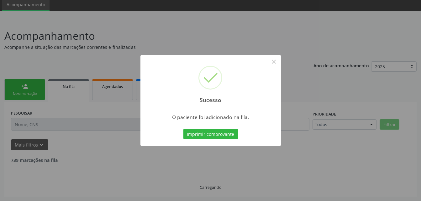
scroll to position [17, 0]
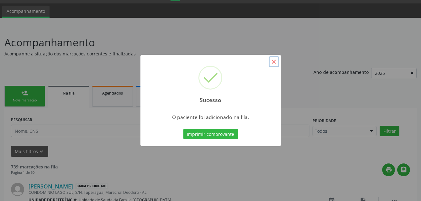
click at [275, 60] on button "×" at bounding box center [274, 61] width 11 height 11
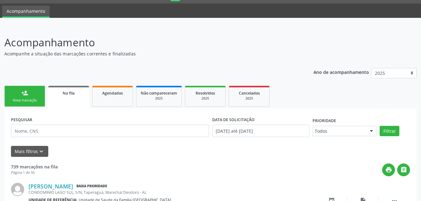
click at [35, 87] on link "person_add Nova marcação" at bounding box center [24, 96] width 41 height 21
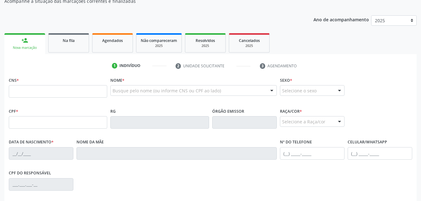
scroll to position [79, 0]
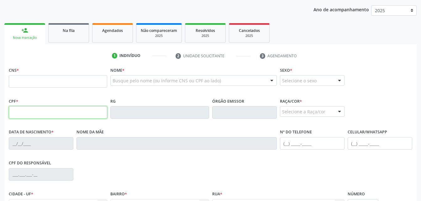
click at [49, 113] on input "text" at bounding box center [58, 112] width 98 height 13
type input "940.575.594-34"
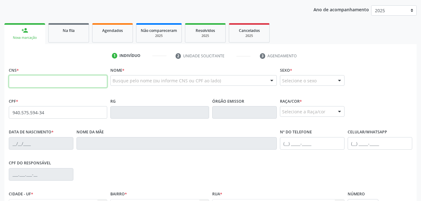
type input "940 5755 9434"
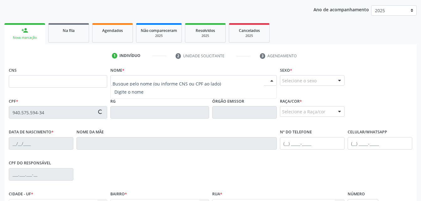
type input "708 0038 6205 2621"
type input "[DATE]"
type input "[PERSON_NAME] do Carmo da Conceicao"
type input "[PHONE_NUMBER]"
type input "S/N"
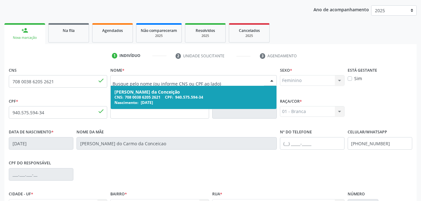
click at [135, 91] on div "[PERSON_NAME] da Conceição" at bounding box center [193, 92] width 158 height 5
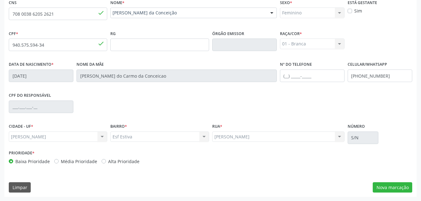
scroll to position [147, 0]
click at [386, 183] on button "Nova marcação" at bounding box center [392, 187] width 39 height 11
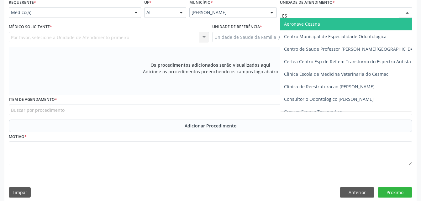
type input "EST"
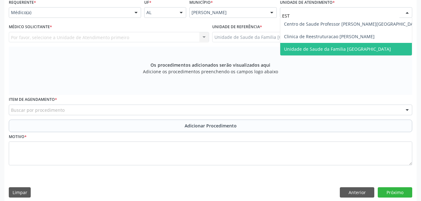
click at [337, 52] on span "Unidade de Saude da Familia [GEOGRAPHIC_DATA]" at bounding box center [352, 49] width 144 height 13
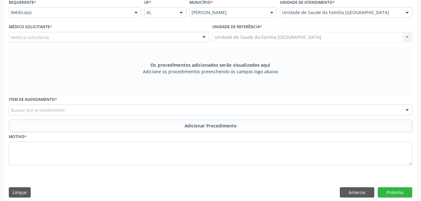
click at [173, 38] on div "Médico solicitante [PERSON_NAME] [PERSON_NAME] [PERSON_NAME] Sales [PERSON_NAME…" at bounding box center [109, 37] width 200 height 11
click at [173, 38] on div "Médico solicitante" at bounding box center [109, 37] width 200 height 11
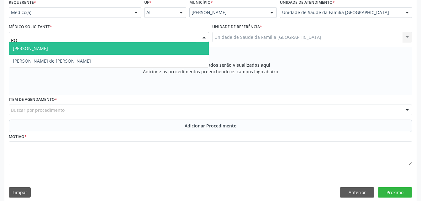
type input "ROD"
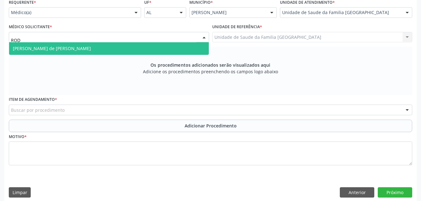
click at [175, 47] on span "[PERSON_NAME] de [PERSON_NAME]" at bounding box center [109, 48] width 200 height 13
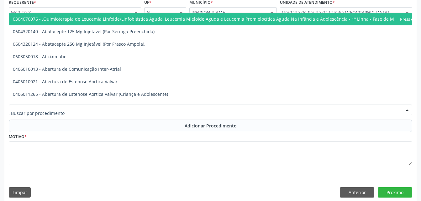
click at [180, 110] on div at bounding box center [210, 110] width 403 height 11
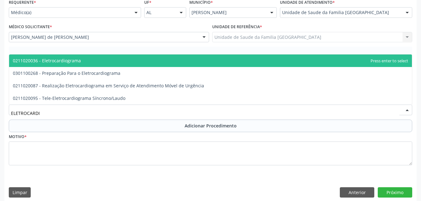
click at [170, 51] on div "Requerente * Médico(a) Médico(a) Enfermeiro(a) Paciente Nenhum resultado encont…" at bounding box center [210, 85] width 403 height 177
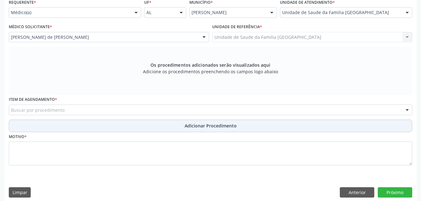
click at [201, 125] on span "Adicionar Procedimento" at bounding box center [211, 126] width 52 height 7
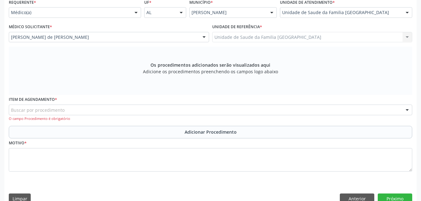
click at [157, 110] on div "Buscar por procedimento" at bounding box center [210, 110] width 403 height 11
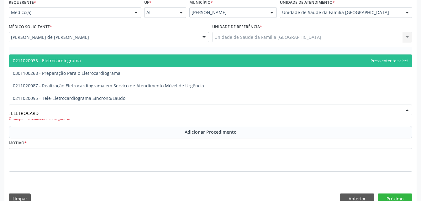
type input "ELETROCARDI"
click at [155, 56] on span "0211020036 - Eletrocardiograma" at bounding box center [210, 61] width 403 height 13
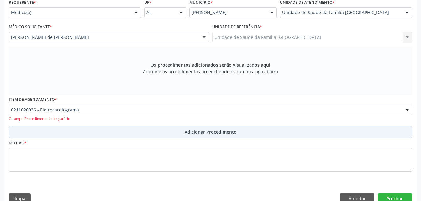
click at [193, 131] on span "Adicionar Procedimento" at bounding box center [211, 132] width 52 height 7
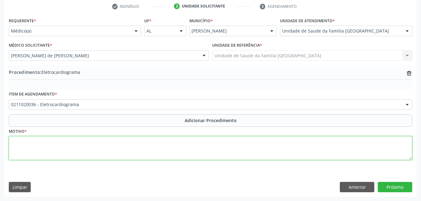
click at [192, 146] on textarea at bounding box center [210, 148] width 403 height 24
type textarea "ROTINA"
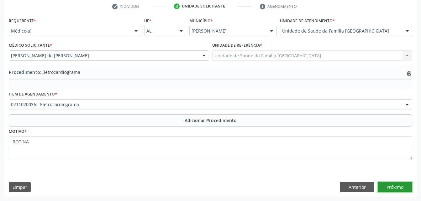
click at [397, 189] on button "Próximo" at bounding box center [395, 187] width 34 height 11
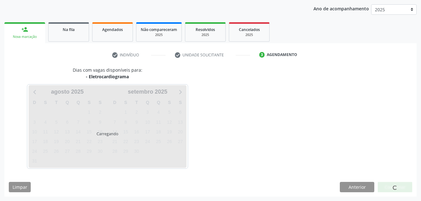
scroll to position [99, 0]
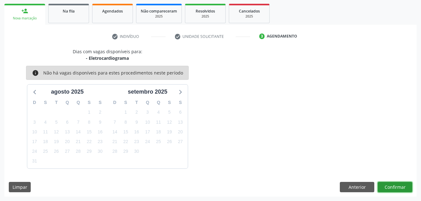
click at [396, 183] on button "Confirmar" at bounding box center [395, 187] width 34 height 11
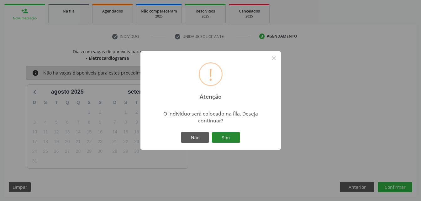
click at [227, 137] on button "Sim" at bounding box center [226, 137] width 28 height 11
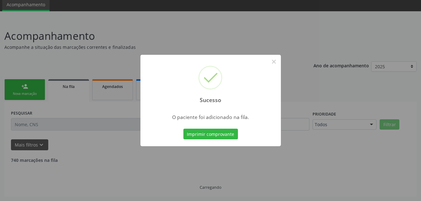
scroll to position [17, 0]
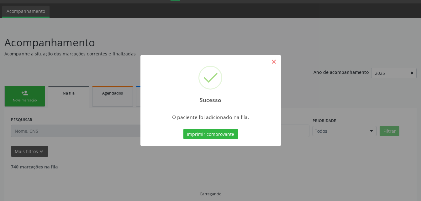
click at [275, 61] on button "×" at bounding box center [274, 61] width 11 height 11
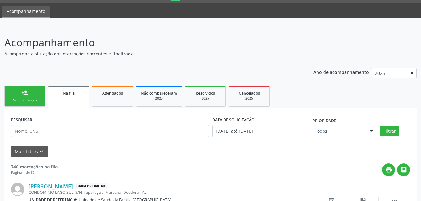
click at [23, 93] on div "person_add" at bounding box center [24, 93] width 7 height 7
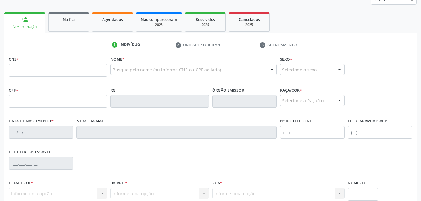
scroll to position [111, 0]
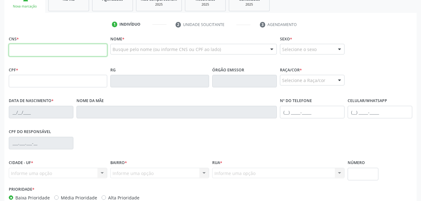
click at [45, 49] on input "text" at bounding box center [58, 50] width 98 height 13
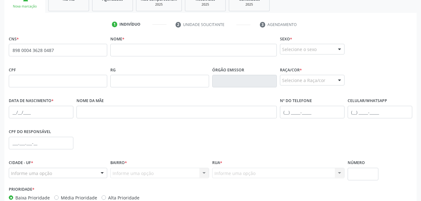
click at [78, 42] on div "CNS * 898 0004 3628 0487 none" at bounding box center [58, 45] width 98 height 22
click at [81, 46] on span "none" at bounding box center [91, 49] width 28 height 7
drag, startPoint x: 64, startPoint y: 59, endPoint x: 67, endPoint y: 56, distance: 4.4
click at [67, 58] on fieldset "CNS * 898 0004 3628 0487 none" at bounding box center [58, 47] width 98 height 27
click at [60, 52] on input "898 0004 3628 0487" at bounding box center [58, 50] width 98 height 13
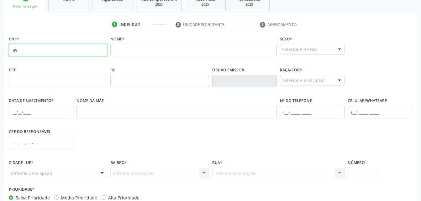
type input "8"
click at [55, 86] on input "text" at bounding box center [58, 81] width 98 height 13
type input "145.518.974-00"
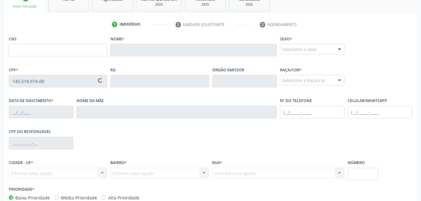
type input "708 4027 7085 8765"
type input "[DATE]"
type input "[PERSON_NAME] de Goes Nascimento"
type input "[PHONE_NUMBER]"
type input "S/N"
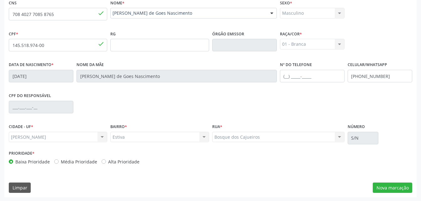
scroll to position [147, 0]
click at [408, 187] on button "Nova marcação" at bounding box center [392, 187] width 39 height 11
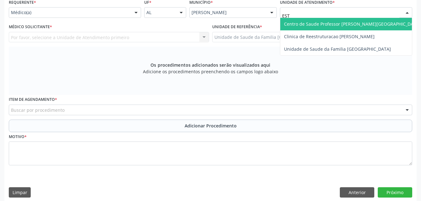
type input "ESTI"
click at [323, 22] on span "Unidade de Saude da Familia [GEOGRAPHIC_DATA]" at bounding box center [337, 24] width 107 height 6
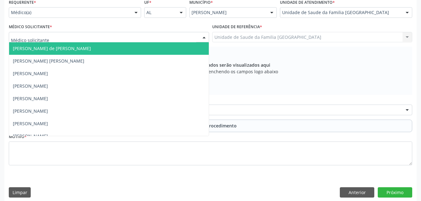
click at [160, 37] on div at bounding box center [109, 37] width 200 height 11
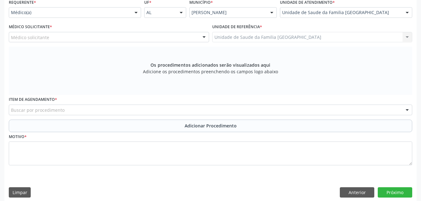
click at [182, 56] on div "Requerente * Médico(a) Médico(a) Enfermeiro(a) Paciente Nenhum resultado encont…" at bounding box center [210, 85] width 403 height 177
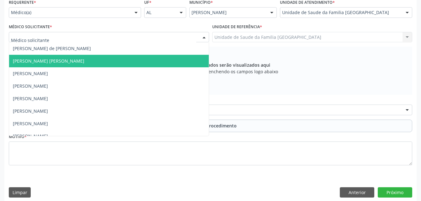
click at [164, 32] on div at bounding box center [109, 37] width 200 height 11
type input "RO"
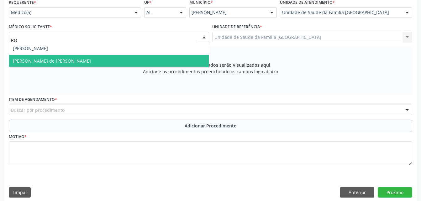
click at [107, 61] on span "[PERSON_NAME] de [PERSON_NAME]" at bounding box center [109, 61] width 200 height 13
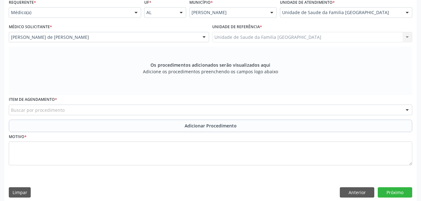
click at [139, 111] on div "Buscar por procedimento" at bounding box center [210, 110] width 403 height 11
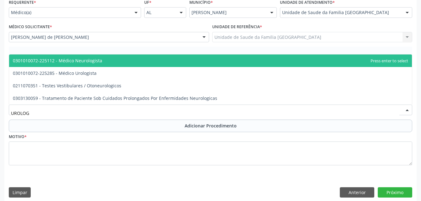
type input "UROLOGI"
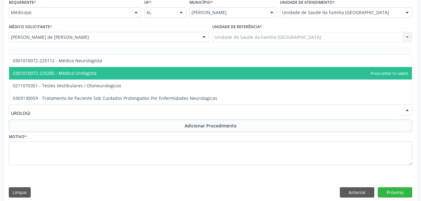
click at [141, 75] on span "0301010072-225285 - Médico Urologista" at bounding box center [210, 73] width 403 height 13
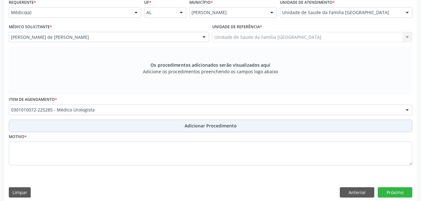
click at [179, 127] on button "Adicionar Procedimento" at bounding box center [210, 126] width 403 height 13
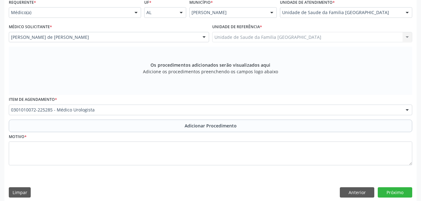
scroll to position [129, 0]
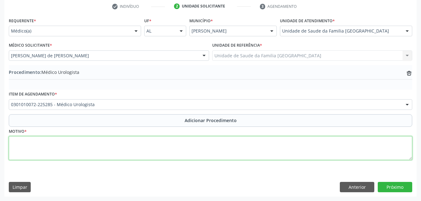
click at [173, 148] on textarea at bounding box center [210, 148] width 403 height 24
type textarea "TRASTORNO EM TESTICULO"
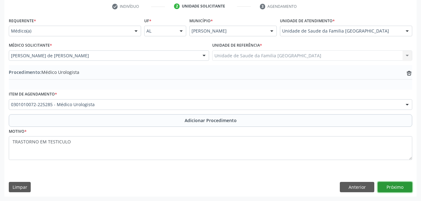
click at [403, 191] on button "Próximo" at bounding box center [395, 187] width 34 height 11
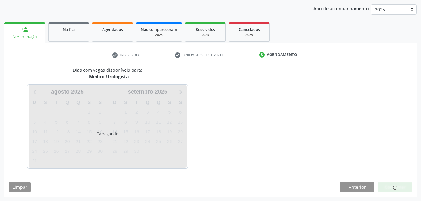
scroll to position [99, 0]
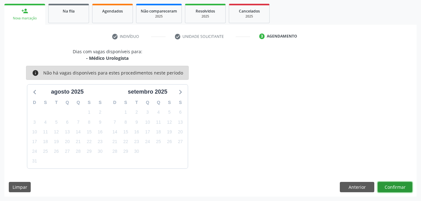
click at [383, 186] on button "Confirmar" at bounding box center [395, 187] width 34 height 11
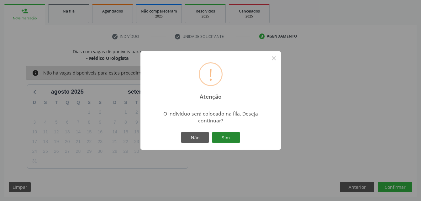
click at [236, 138] on button "Sim" at bounding box center [226, 137] width 28 height 11
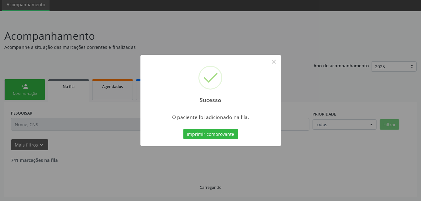
scroll to position [17, 0]
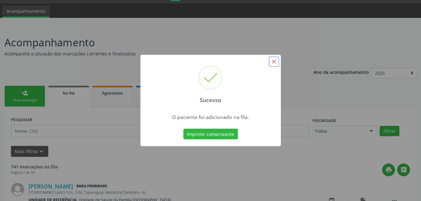
click at [274, 63] on button "×" at bounding box center [274, 61] width 11 height 11
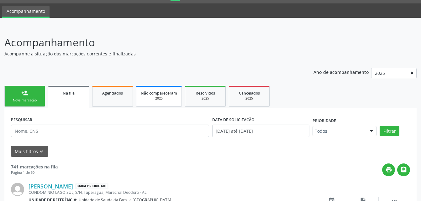
drag, startPoint x: 35, startPoint y: 97, endPoint x: 159, endPoint y: 92, distance: 123.3
click at [35, 97] on link "person_add Nova marcação" at bounding box center [24, 96] width 41 height 21
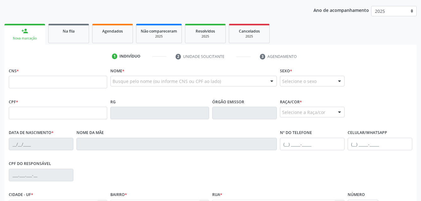
scroll to position [79, 0]
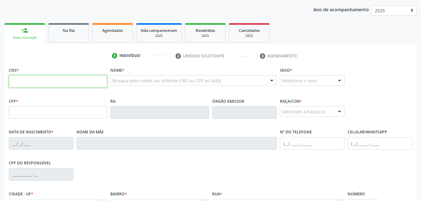
click at [45, 83] on input "text" at bounding box center [58, 81] width 98 height 13
type input "707 6042 4410 7696"
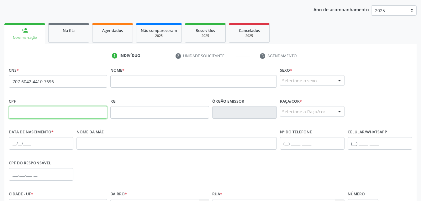
click at [73, 114] on input "text" at bounding box center [58, 112] width 98 height 13
type input "127.890.154-06"
drag, startPoint x: 69, startPoint y: 74, endPoint x: 34, endPoint y: 87, distance: 36.9
click at [34, 87] on div "CNS 707 6042 4410 7696 none" at bounding box center [58, 76] width 98 height 22
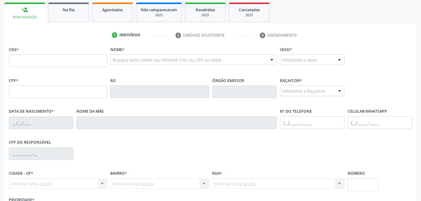
scroll to position [100, 0]
click at [69, 96] on input "text" at bounding box center [58, 92] width 98 height 13
click at [70, 94] on input "text" at bounding box center [58, 92] width 98 height 13
type input "127.890.154-06"
type input "707 6042 4410 7696"
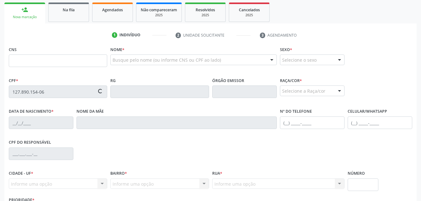
type input "[DATE]"
type input "BÁrbara CecÍlia Freitas dos Santos"
type input "(82) 99405-0496"
type input "21"
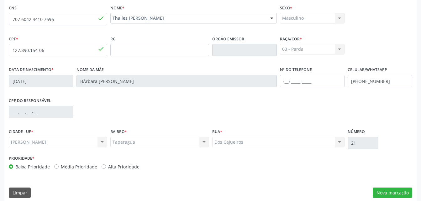
scroll to position [147, 0]
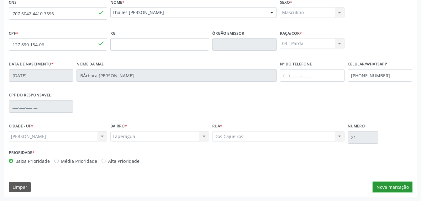
click at [403, 186] on button "Nova marcação" at bounding box center [392, 187] width 39 height 11
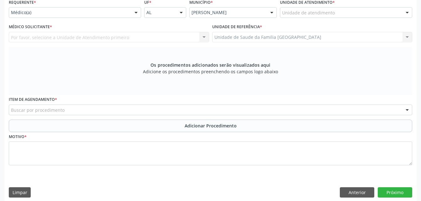
click at [349, 8] on div "Unidade de atendimento" at bounding box center [346, 12] width 132 height 11
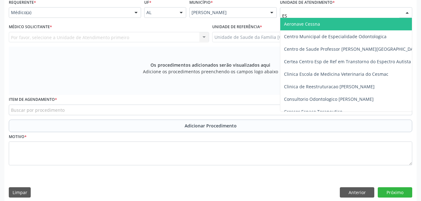
type input "EST"
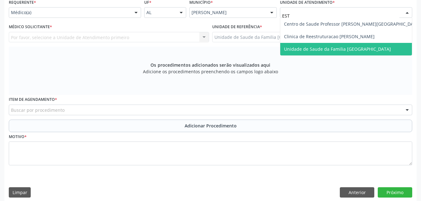
click at [368, 45] on span "Unidade de Saude da Familia [GEOGRAPHIC_DATA]" at bounding box center [352, 49] width 144 height 13
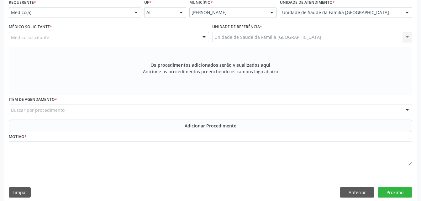
click at [168, 37] on div "Médico solicitante" at bounding box center [109, 37] width 200 height 11
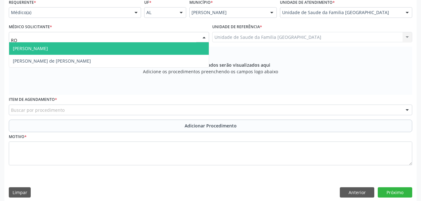
type input "ROD"
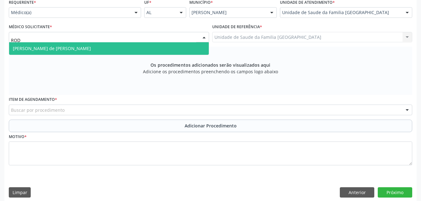
click at [167, 45] on span "[PERSON_NAME] de [PERSON_NAME]" at bounding box center [109, 48] width 200 height 13
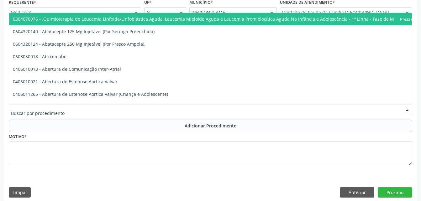
click at [179, 108] on div at bounding box center [210, 110] width 403 height 11
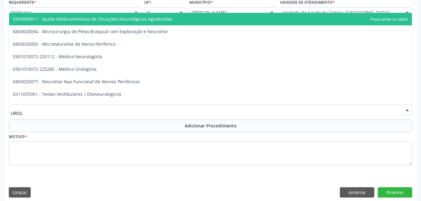
type input "UROLO"
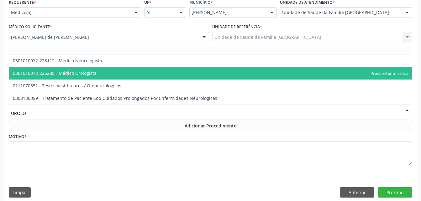
click at [164, 75] on span "0301010072-225285 - Médico Urologista" at bounding box center [210, 73] width 403 height 13
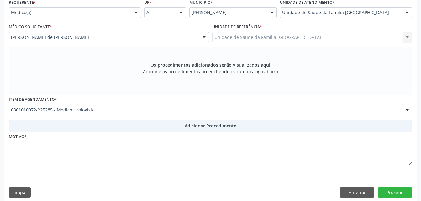
click at [194, 127] on span "Adicionar Procedimento" at bounding box center [211, 126] width 52 height 7
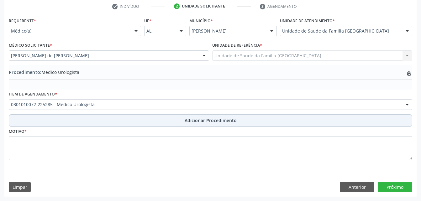
scroll to position [129, 0]
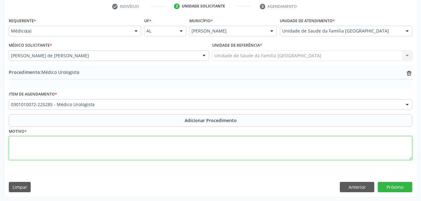
click at [194, 141] on textarea at bounding box center [210, 148] width 403 height 24
type textarea "FIMOSE"
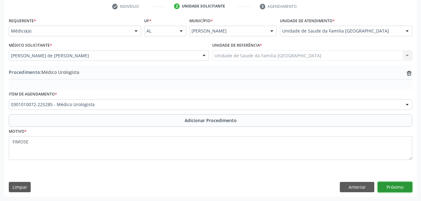
click at [393, 186] on button "Próximo" at bounding box center [395, 187] width 34 height 11
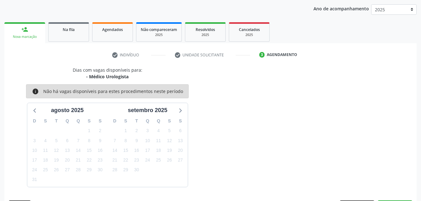
scroll to position [99, 0]
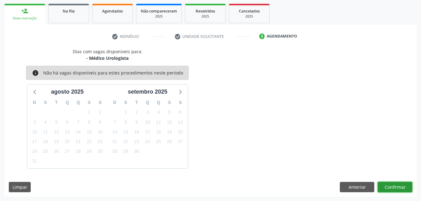
click at [397, 186] on button "Confirmar" at bounding box center [395, 187] width 34 height 11
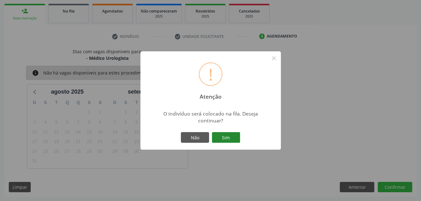
click at [238, 139] on button "Sim" at bounding box center [226, 137] width 28 height 11
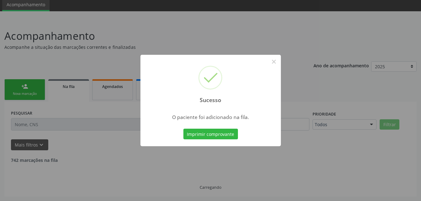
scroll to position [17, 0]
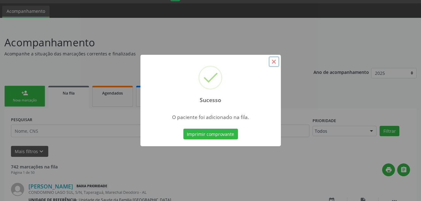
click at [276, 60] on button "×" at bounding box center [274, 61] width 11 height 11
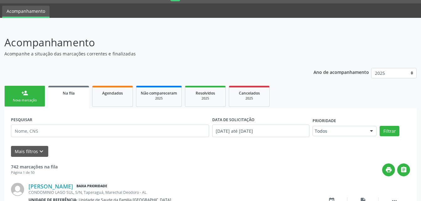
click at [135, 99] on ul "person_add Nova marcação Na fila Agendados Não compareceram 2025 Resolvidos 202…" at bounding box center [210, 96] width 412 height 24
click at [131, 101] on link "Agendados" at bounding box center [112, 96] width 41 height 21
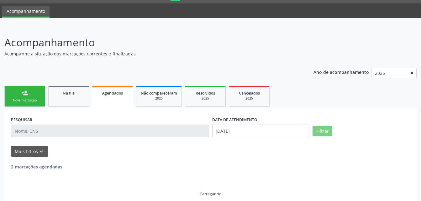
scroll to position [3, 0]
